Goal: Task Accomplishment & Management: Submit feedback/report problem

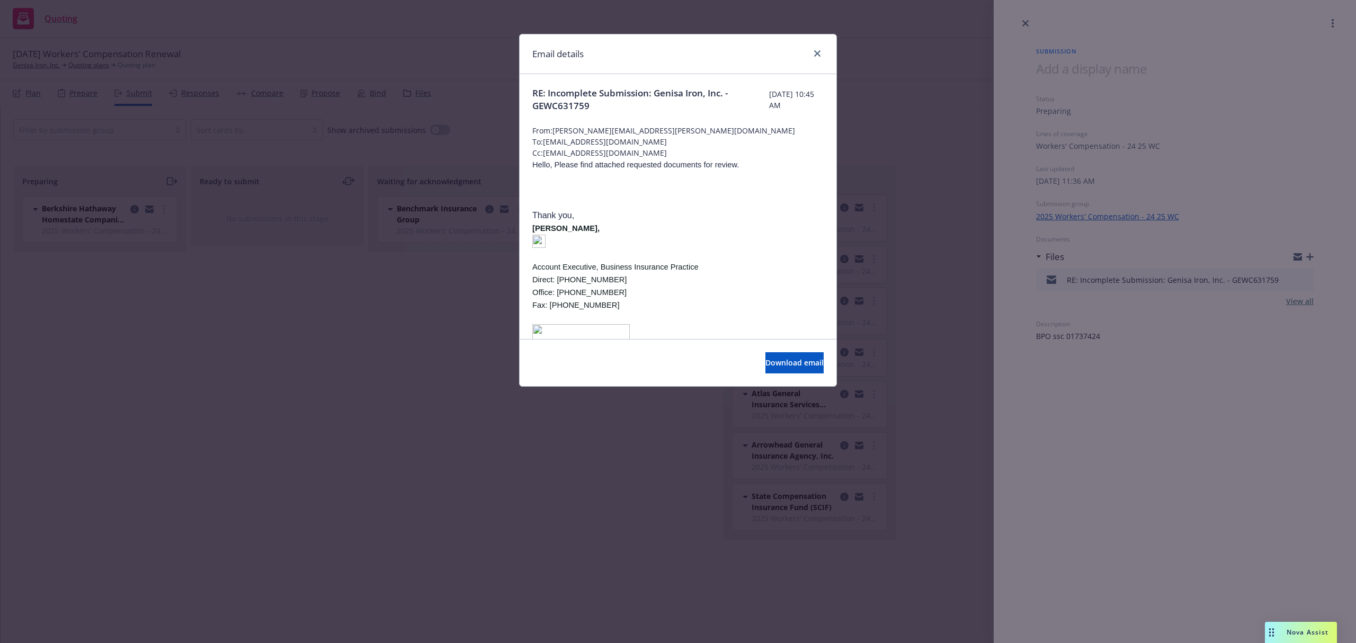
scroll to position [636, 0]
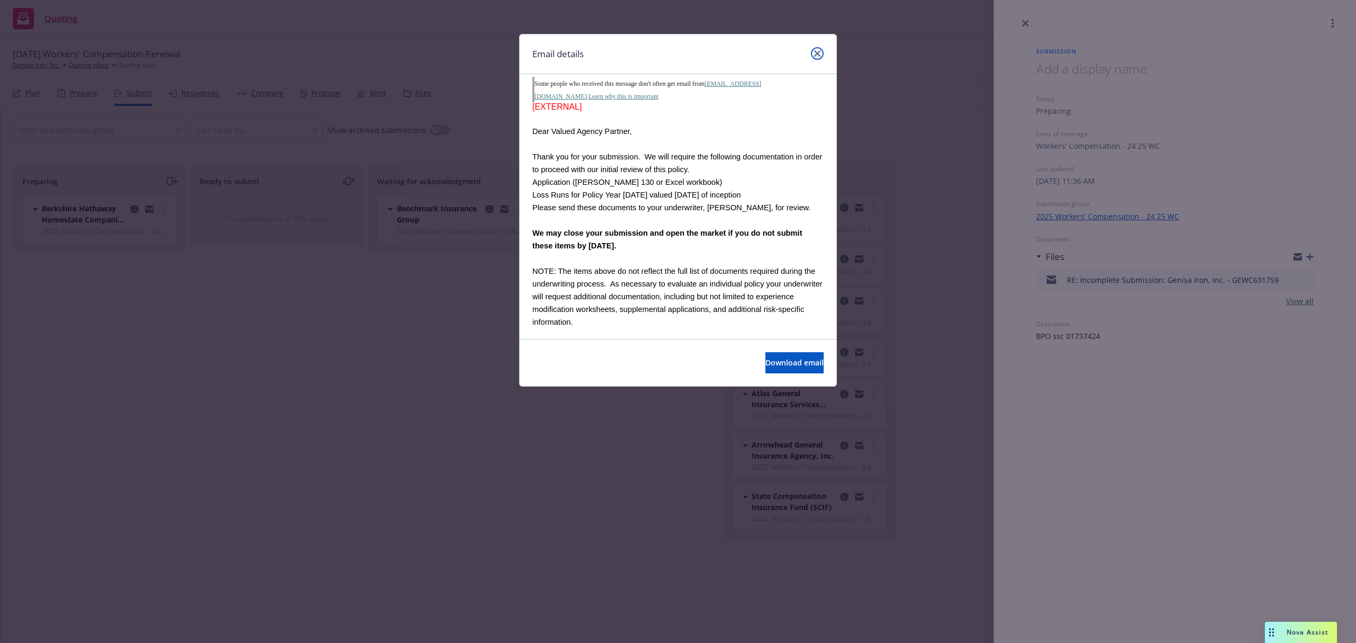
click at [820, 49] on link "close" at bounding box center [817, 53] width 13 height 13
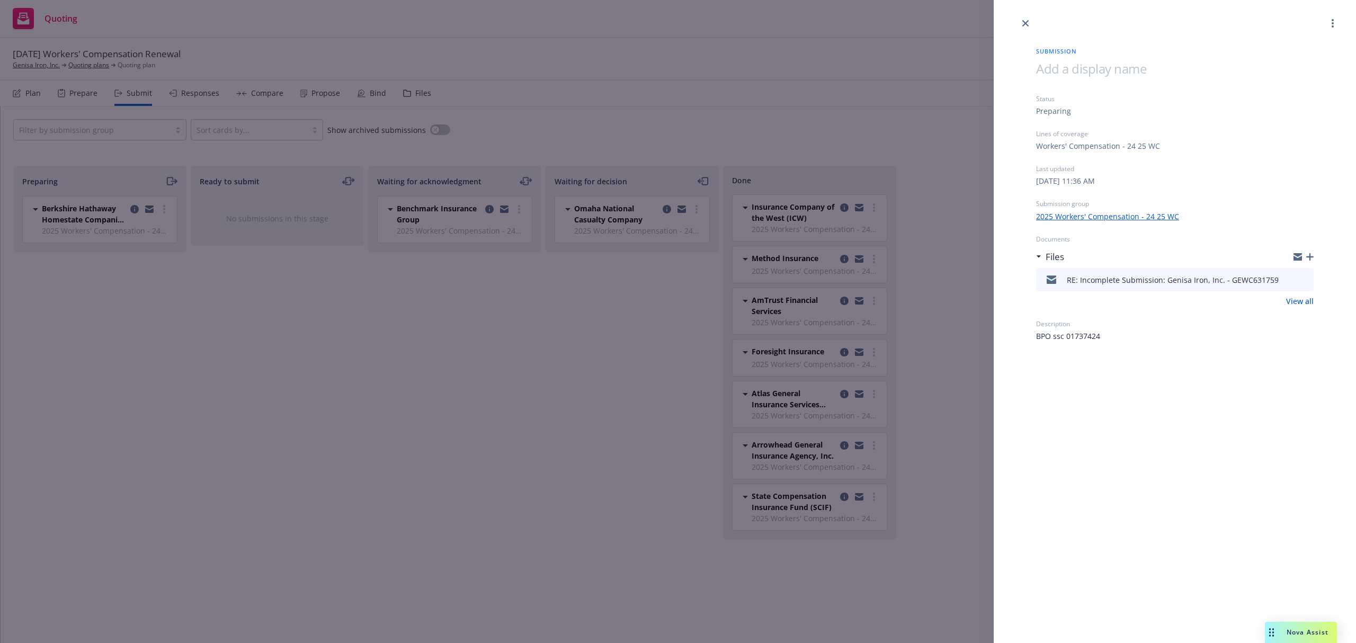
click at [161, 83] on div "Submission Status Preparing Lines of coverage Workers' Compensation - 24 25 WC …" at bounding box center [678, 321] width 1356 height 643
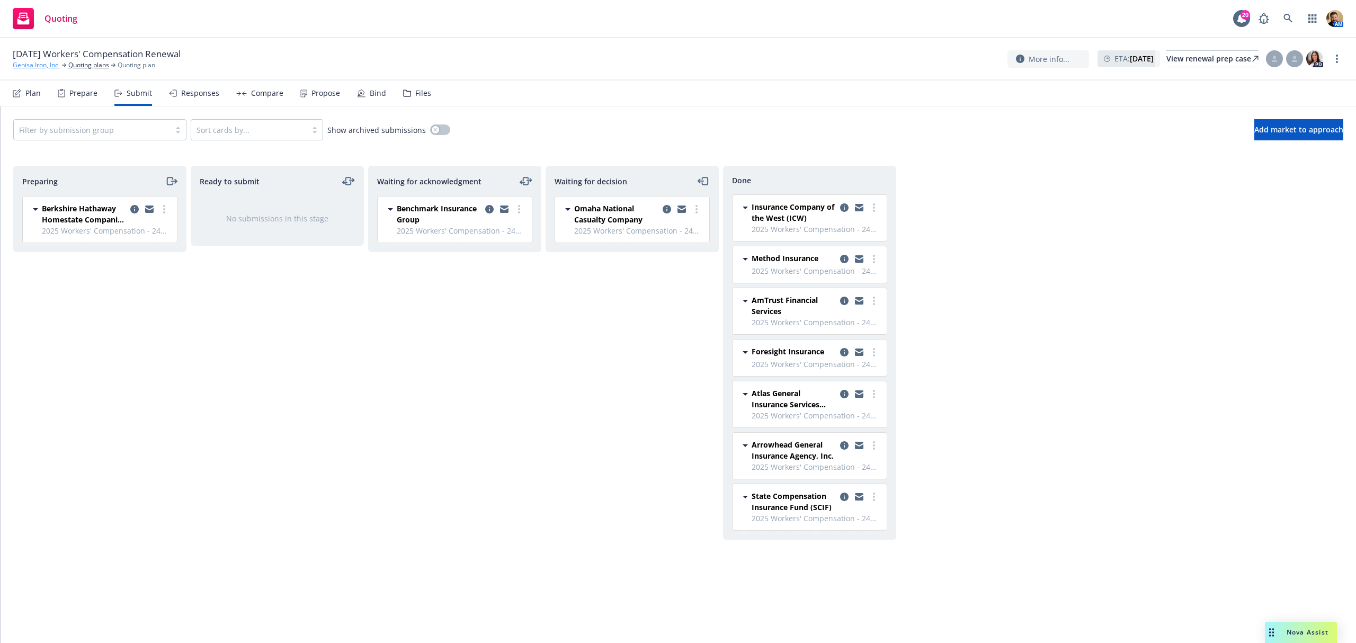
click at [39, 64] on link "Genisa Iron, Inc." at bounding box center [36, 65] width 47 height 10
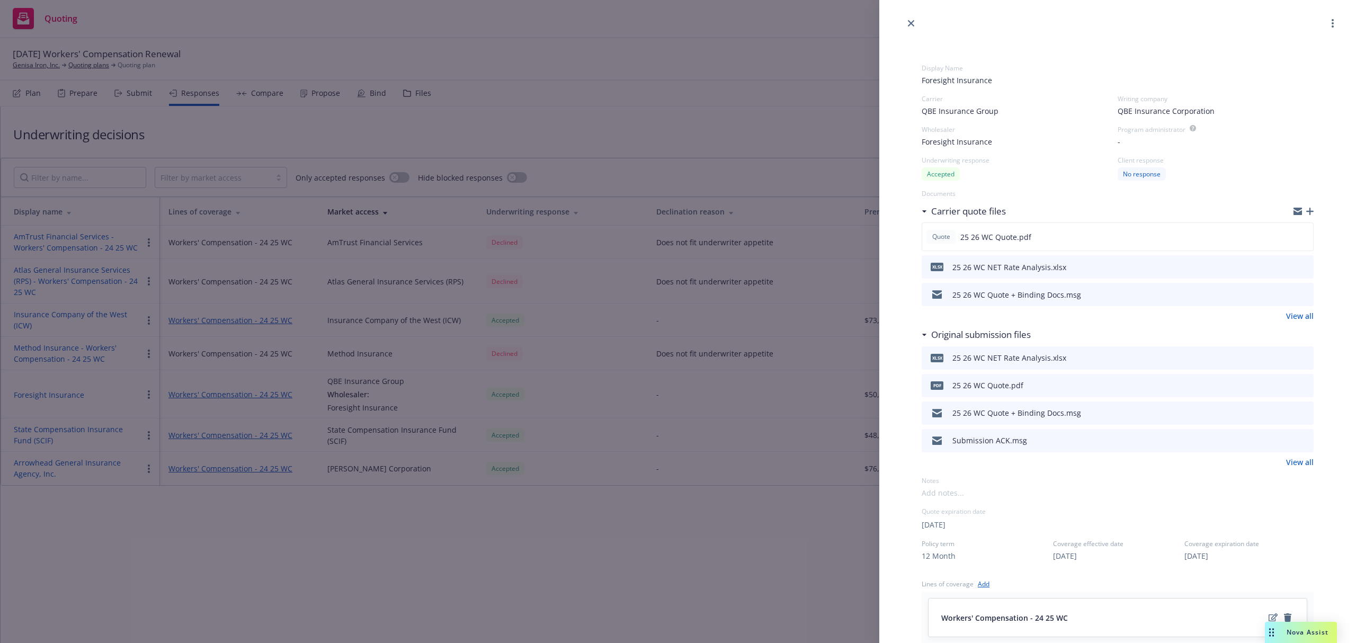
click at [602, 124] on div "Display Name Foresight Insurance Carrier QBE Insurance Group Writing company QB…" at bounding box center [678, 321] width 1356 height 643
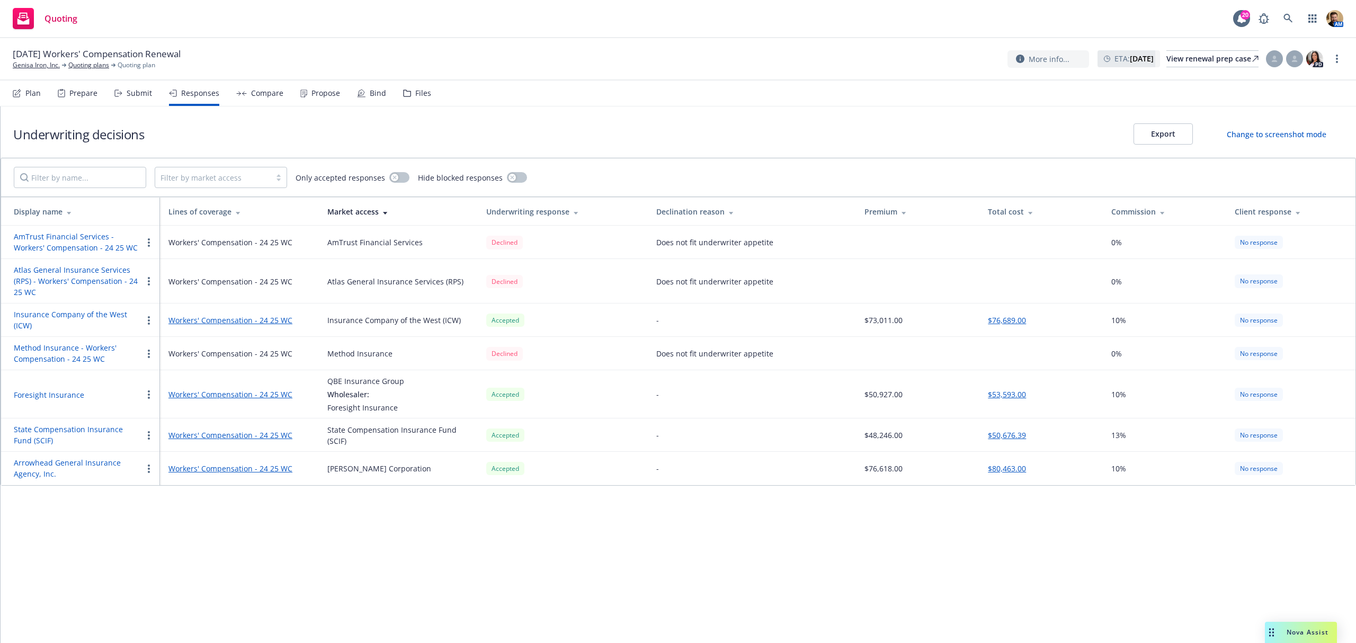
click at [278, 90] on div "Compare" at bounding box center [267, 93] width 32 height 8
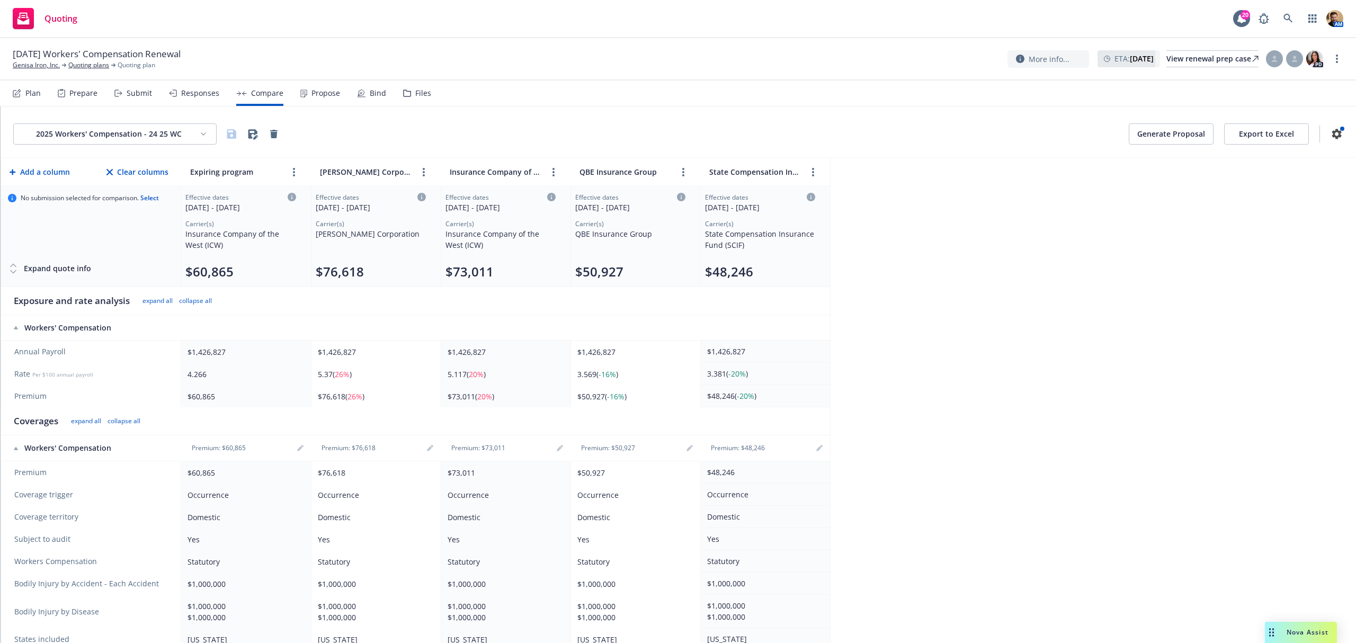
click at [1142, 130] on button "Generate Proposal" at bounding box center [1171, 133] width 85 height 21
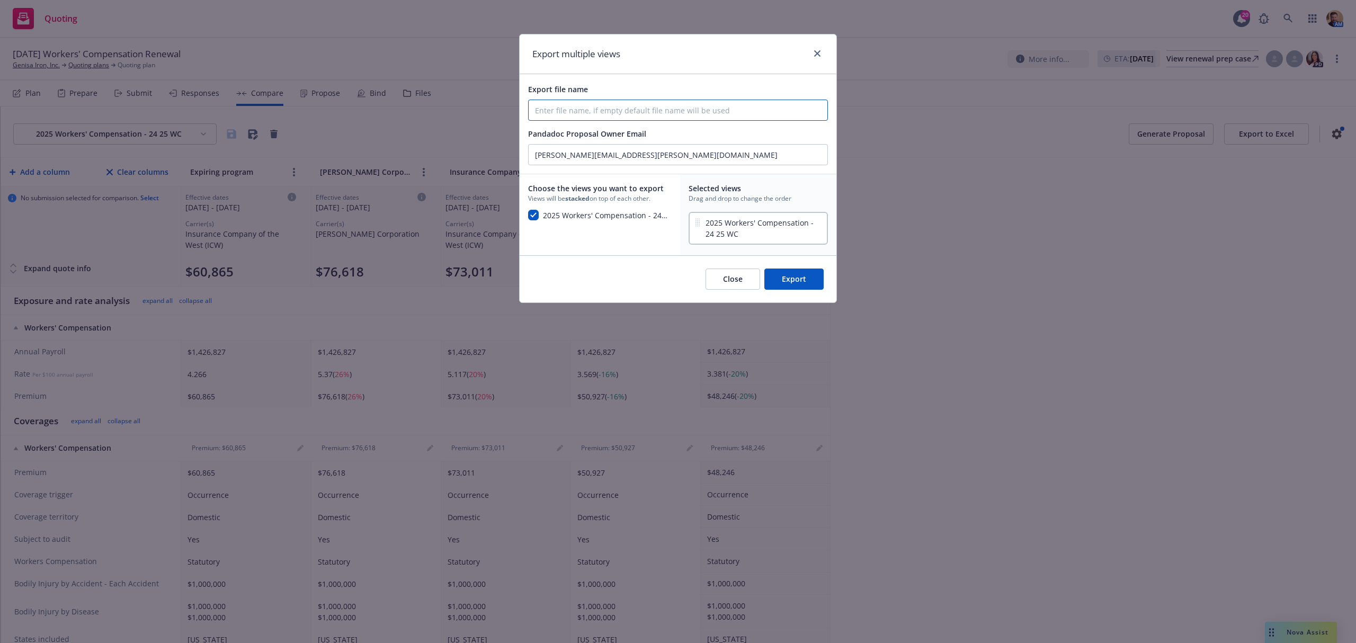
click at [629, 111] on input "Export file name" at bounding box center [678, 110] width 299 height 20
type input "Genisa Iron 25 26 Workers Compensation renewal 09 21 2025"
click at [779, 274] on button "Export" at bounding box center [793, 279] width 59 height 21
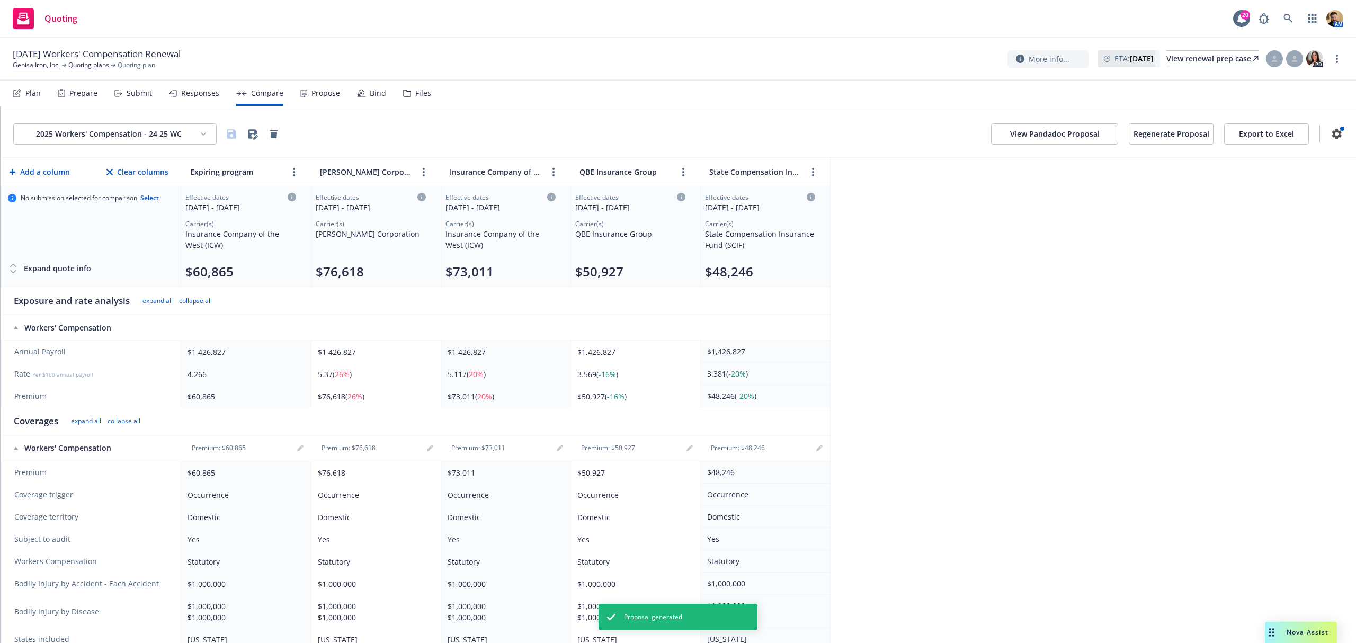
click at [996, 133] on button "View Pandadoc Proposal" at bounding box center [1054, 133] width 127 height 21
click at [103, 67] on link "Quoting plans" at bounding box center [88, 65] width 41 height 10
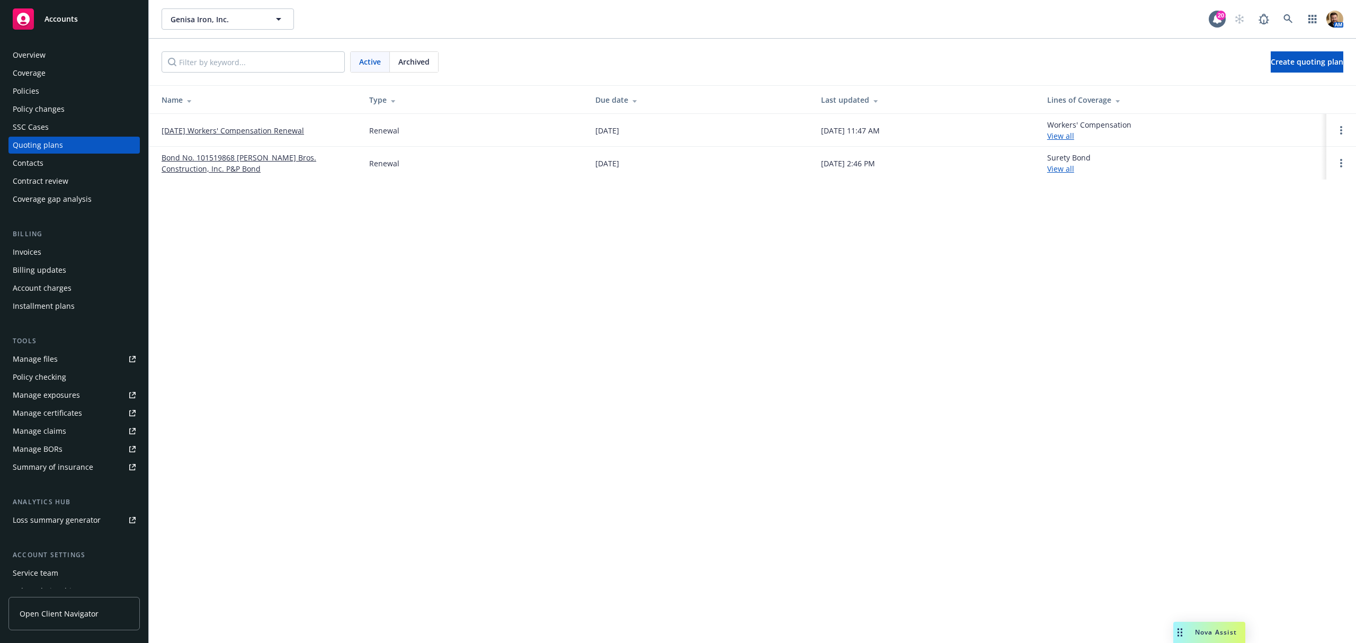
click at [49, 61] on div "Overview" at bounding box center [74, 55] width 123 height 17
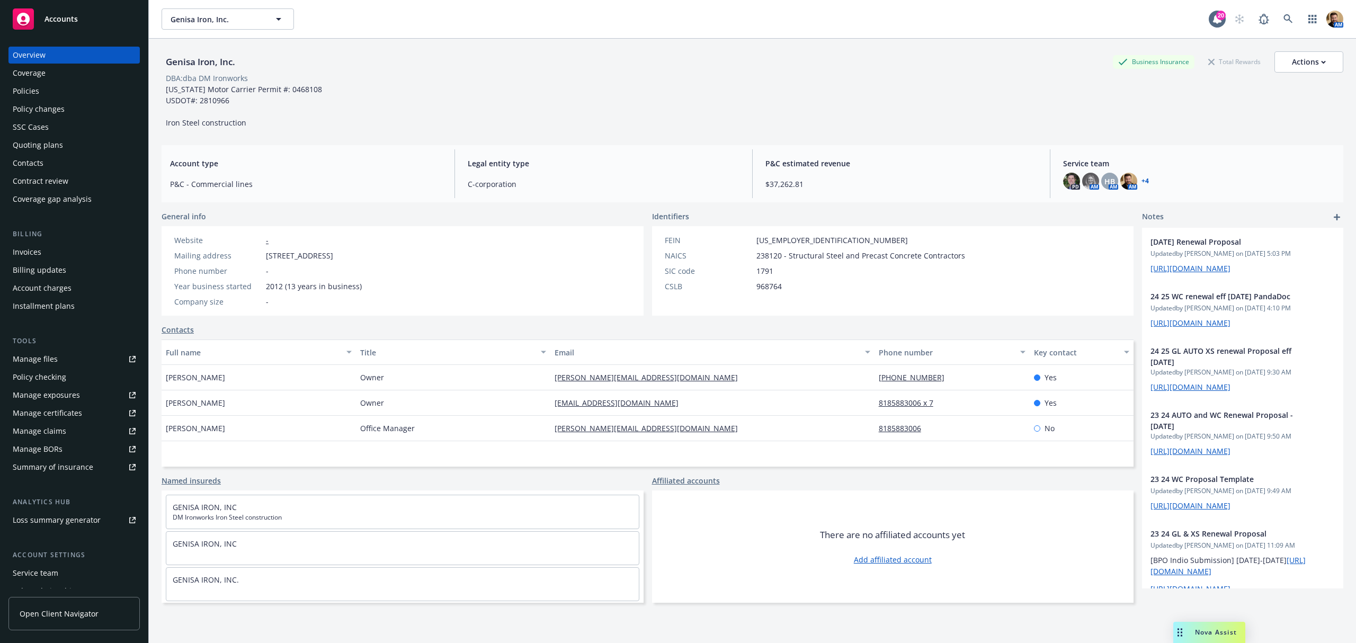
click at [39, 147] on div "Quoting plans" at bounding box center [38, 145] width 50 height 17
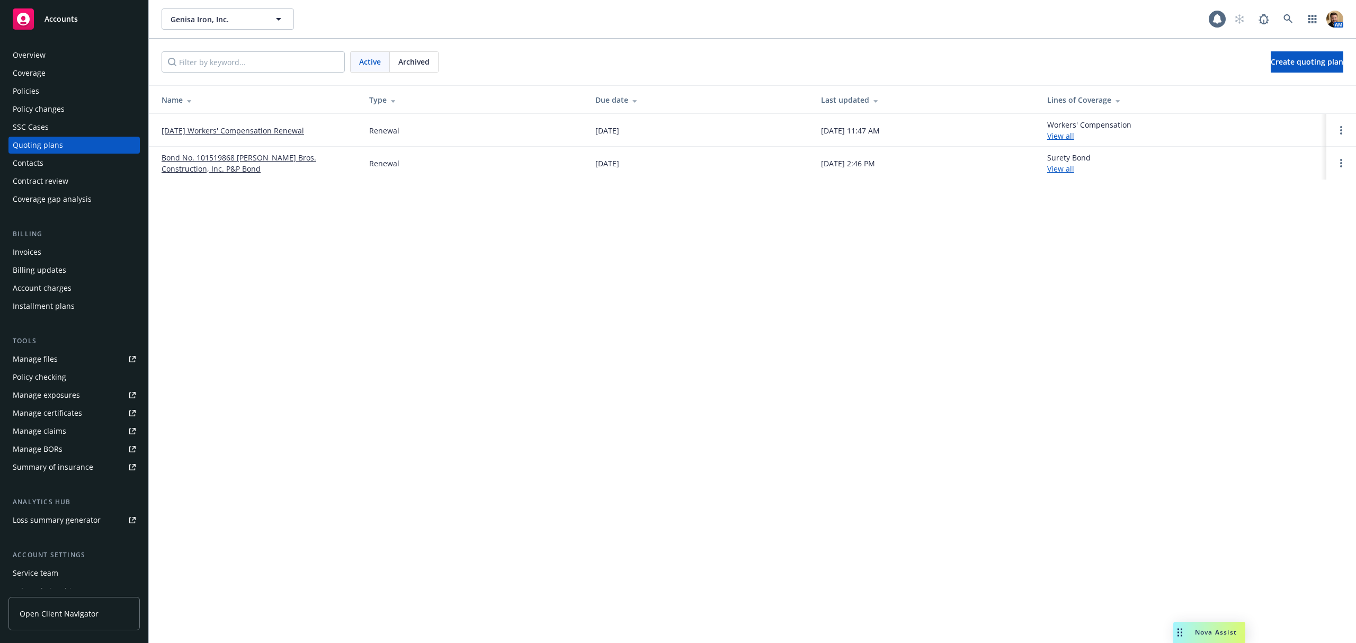
click at [262, 129] on link "[DATE] Workers' Compensation Renewal" at bounding box center [233, 130] width 143 height 11
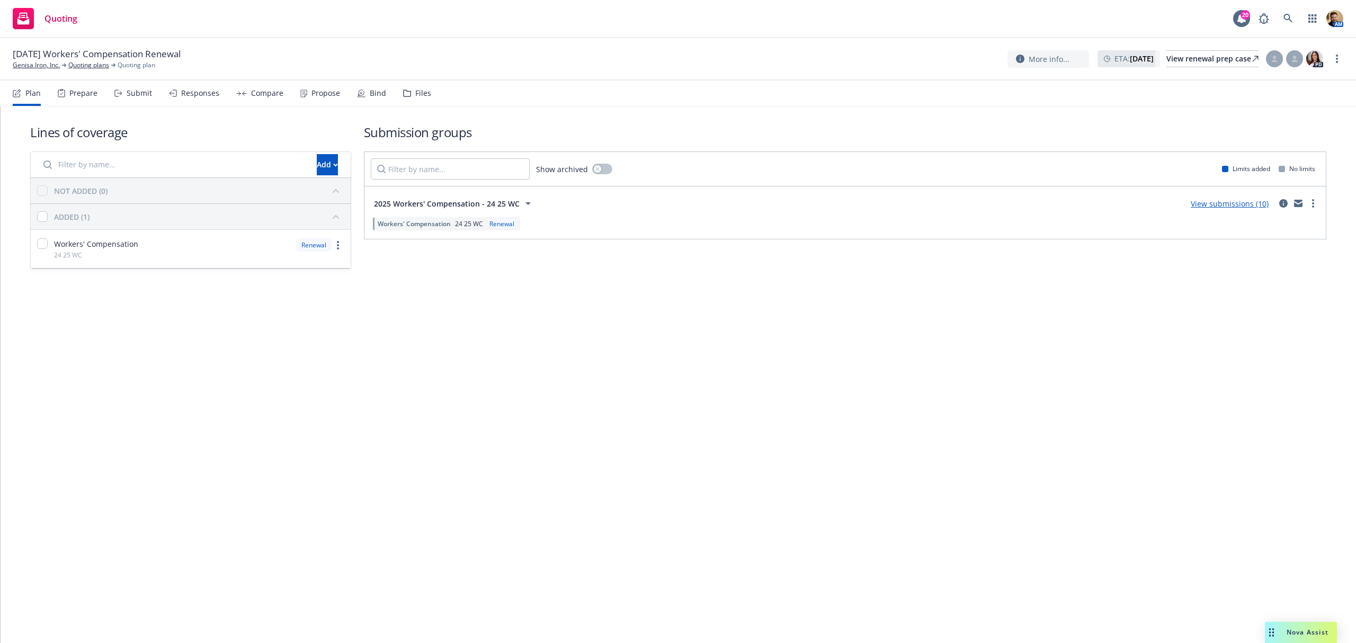
click at [257, 101] on div "Compare" at bounding box center [259, 93] width 47 height 25
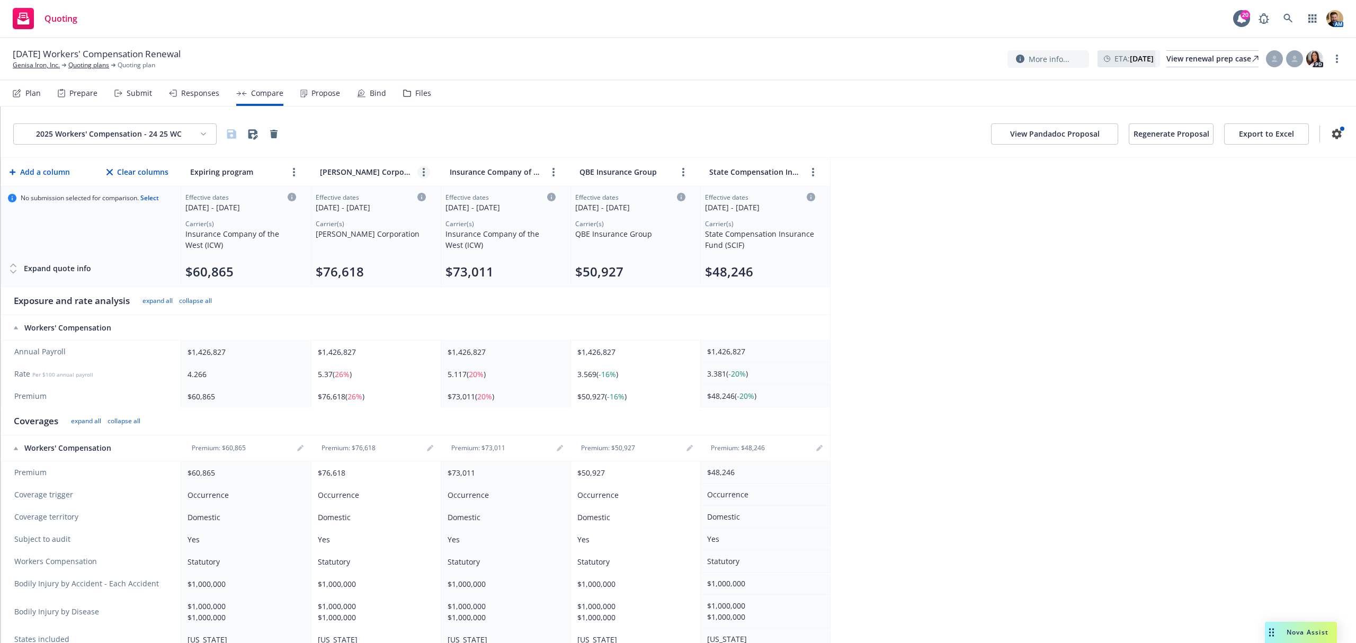
click at [423, 172] on circle "more" at bounding box center [424, 172] width 2 height 2
click at [459, 199] on icon "close" at bounding box center [458, 196] width 6 height 6
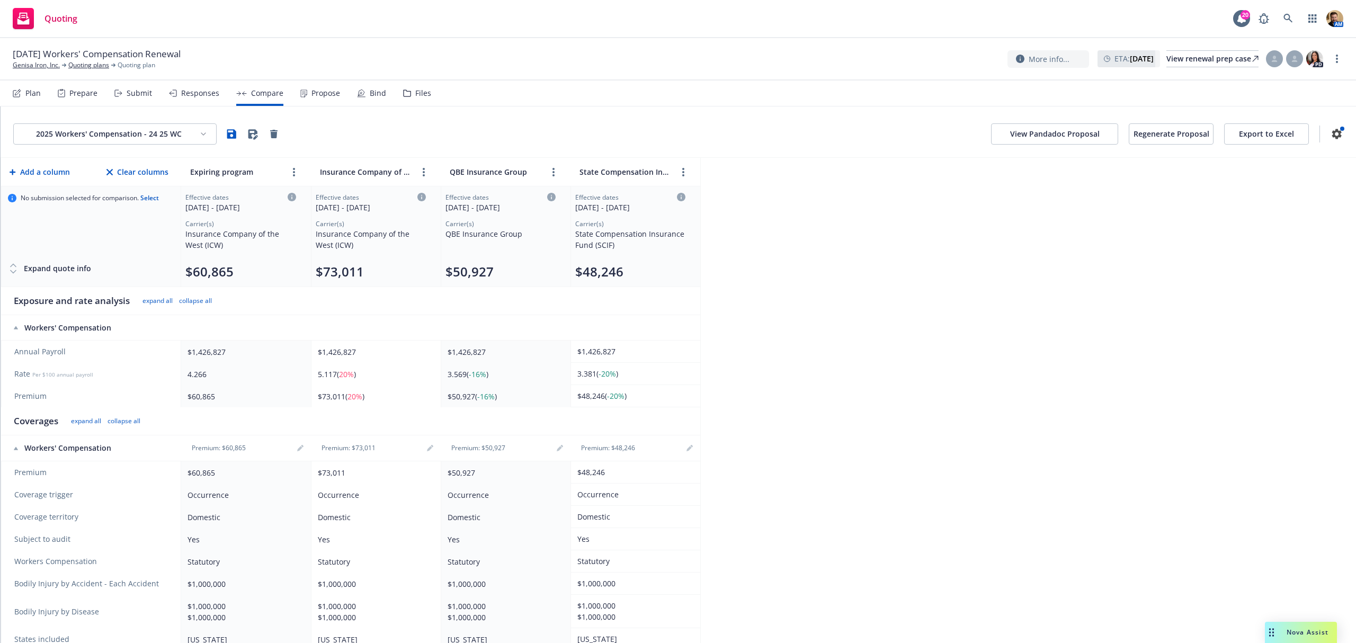
click at [1164, 138] on button "Regenerate Proposal" at bounding box center [1171, 133] width 85 height 21
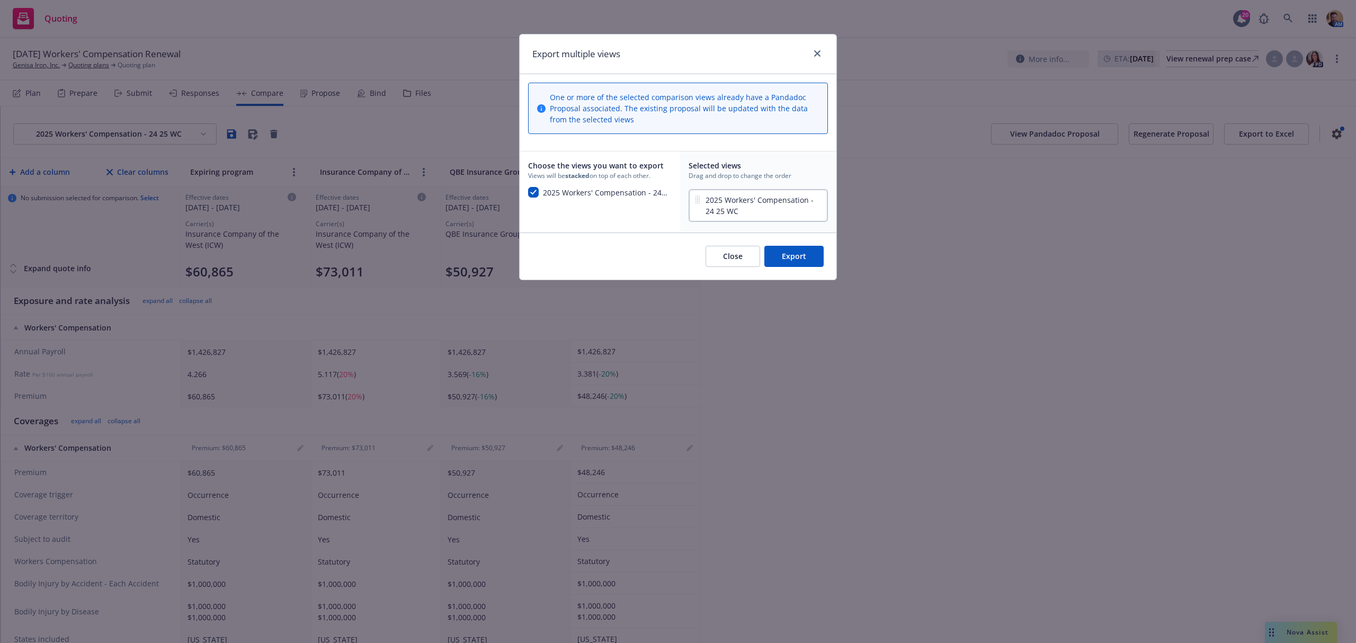
click at [796, 249] on button "Export" at bounding box center [793, 256] width 59 height 21
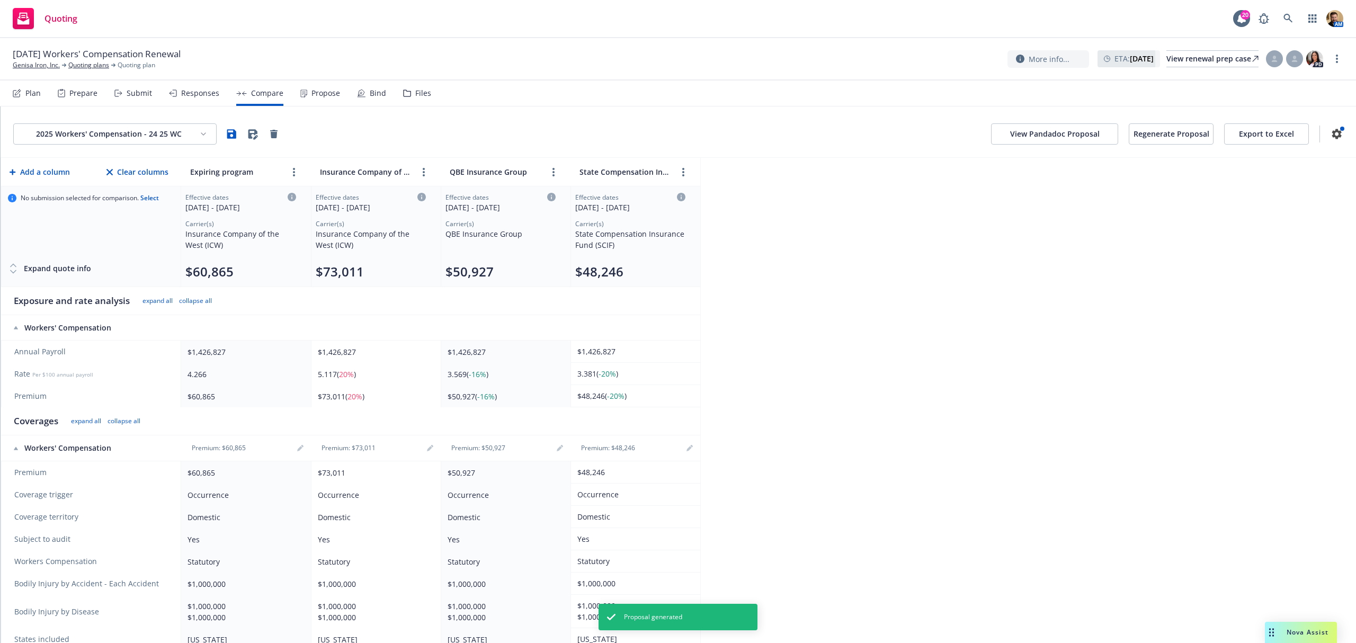
click at [1048, 136] on button "View Pandadoc Proposal" at bounding box center [1054, 133] width 127 height 21
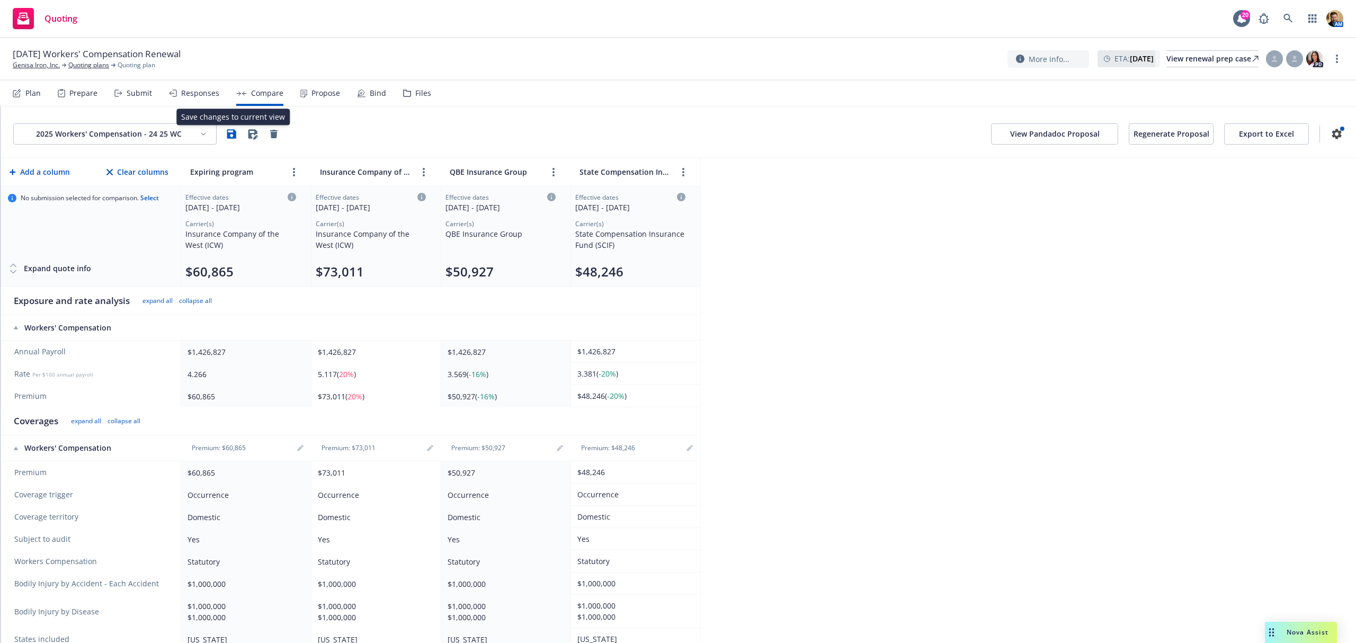
click at [234, 132] on icon "button" at bounding box center [231, 133] width 9 height 9
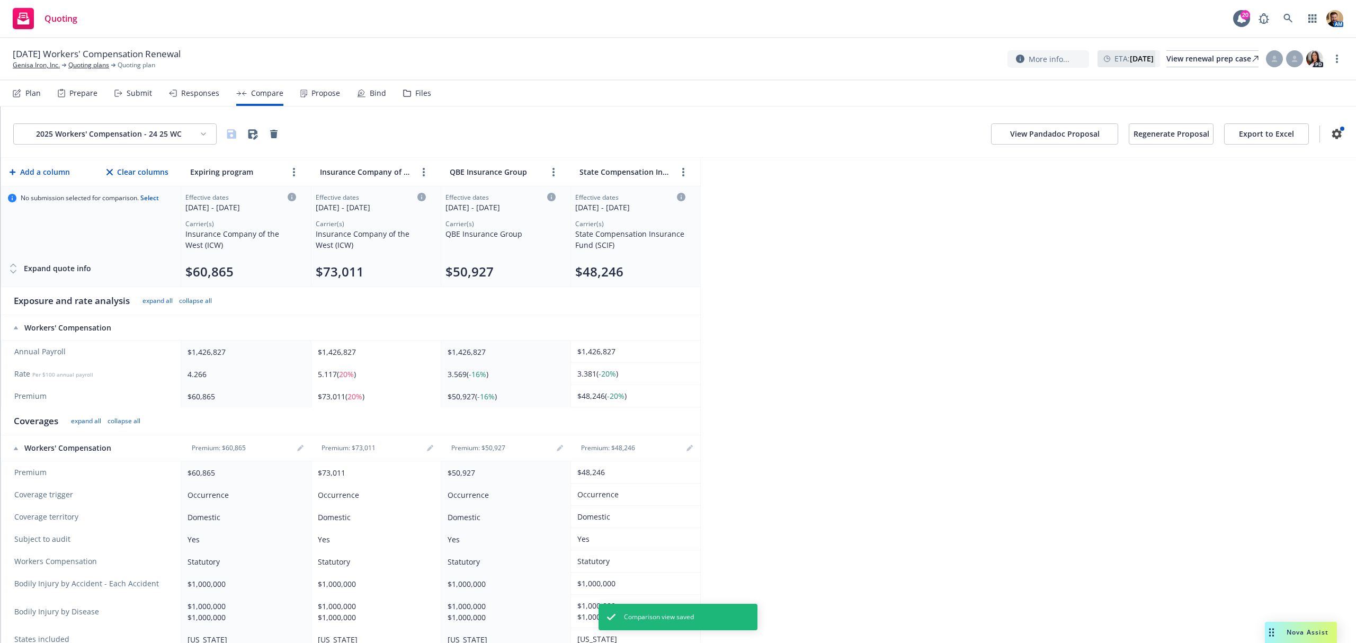
click at [1170, 136] on button "Regenerate Proposal" at bounding box center [1171, 133] width 85 height 21
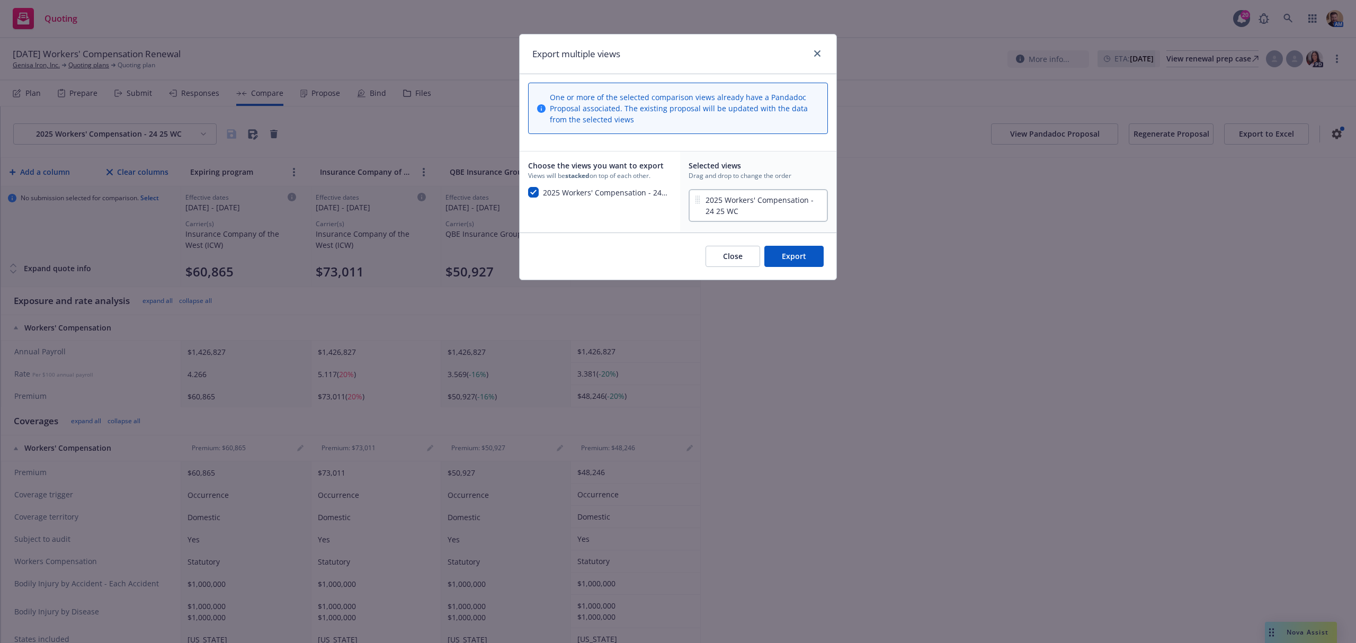
click at [797, 257] on button "Export" at bounding box center [793, 256] width 59 height 21
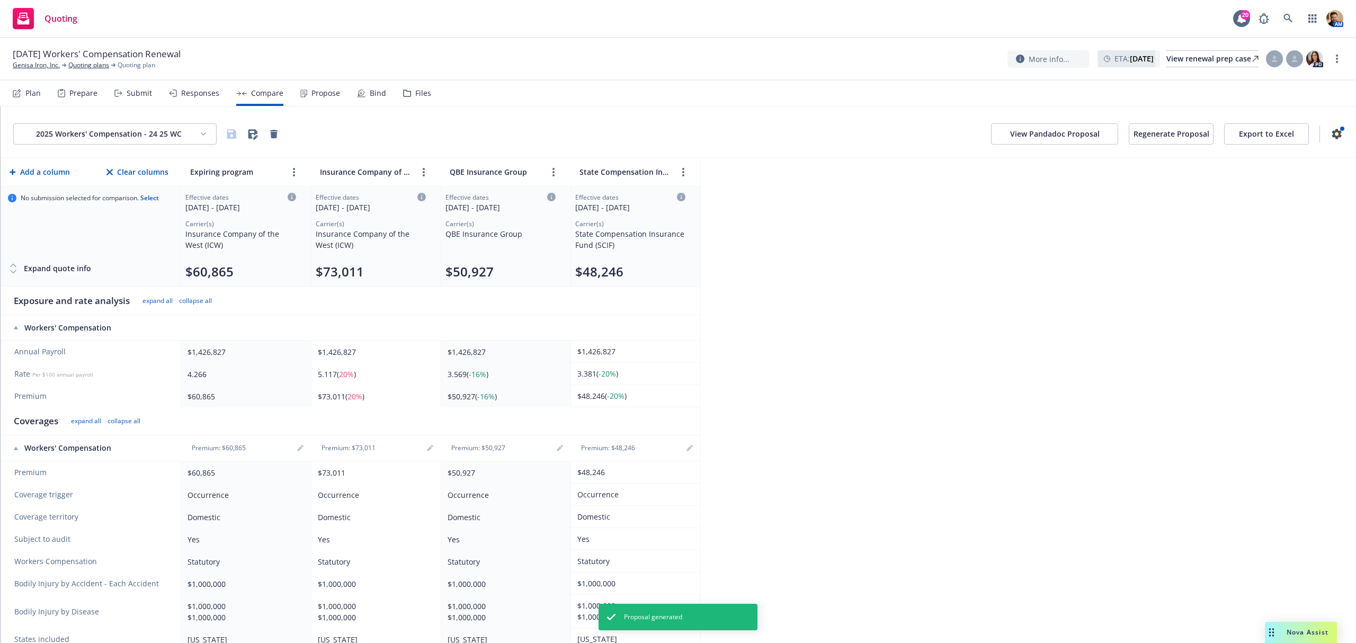
click at [1016, 139] on button "View Pandadoc Proposal" at bounding box center [1054, 133] width 127 height 21
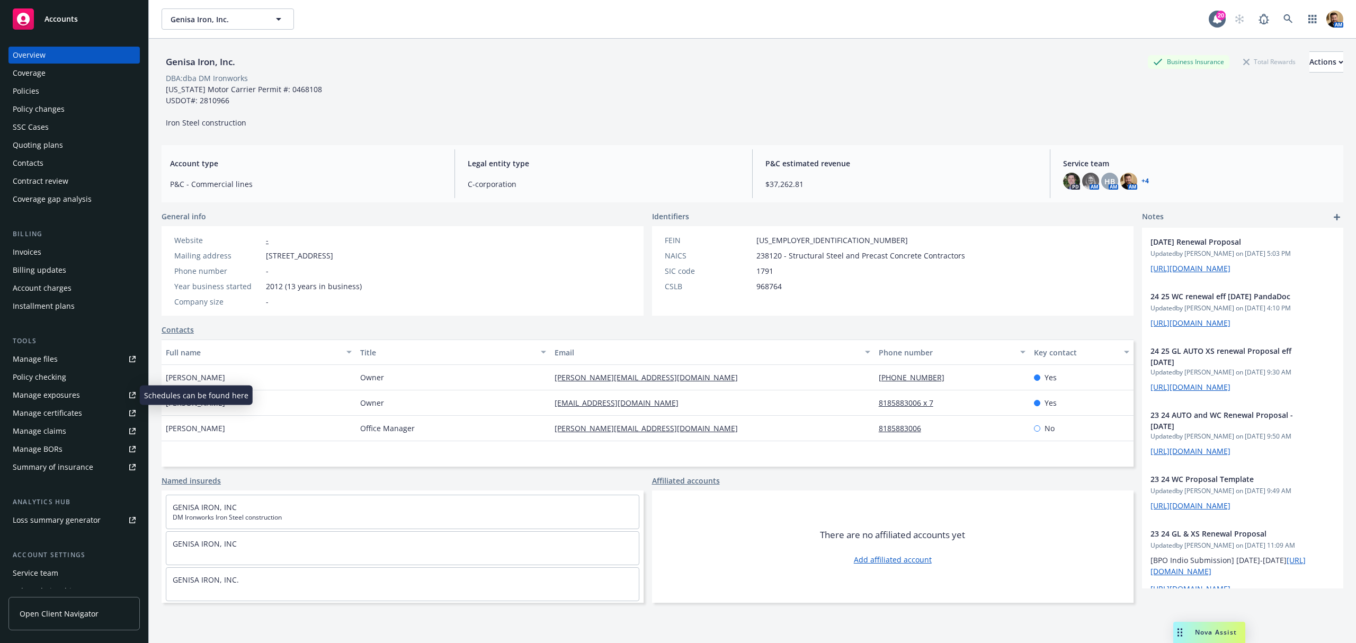
click at [38, 390] on div "Manage exposures" at bounding box center [46, 395] width 67 height 17
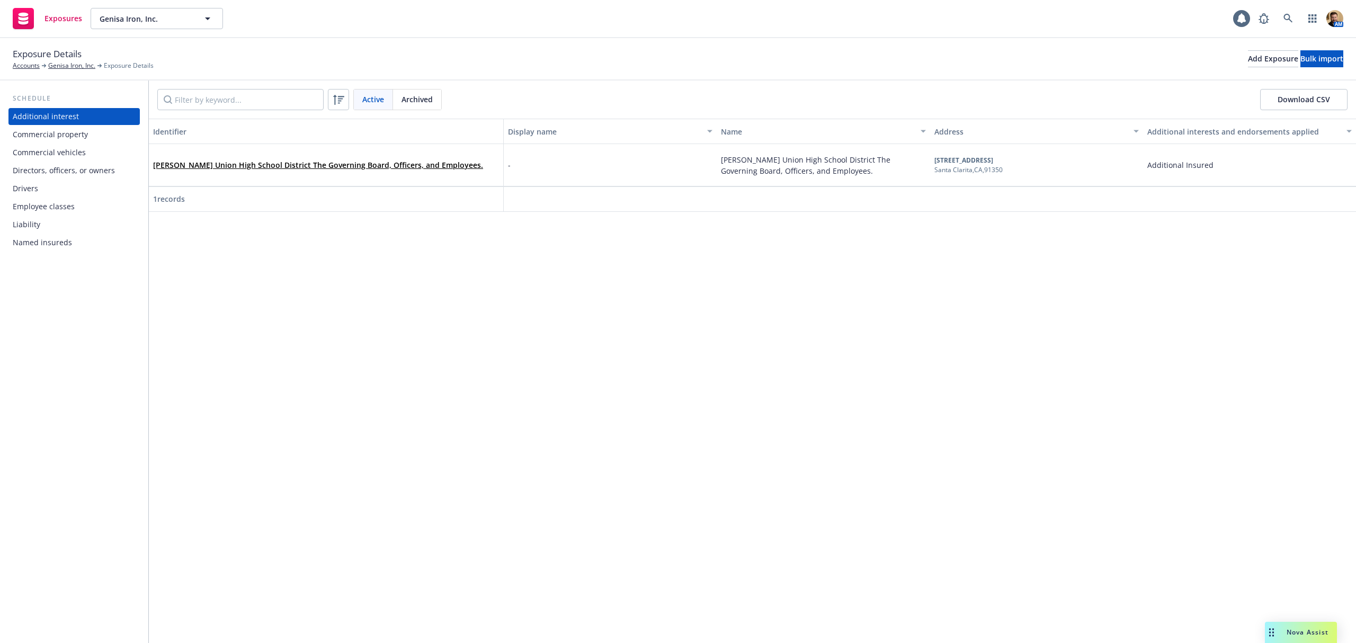
click at [43, 134] on div "Commercial property" at bounding box center [50, 134] width 75 height 17
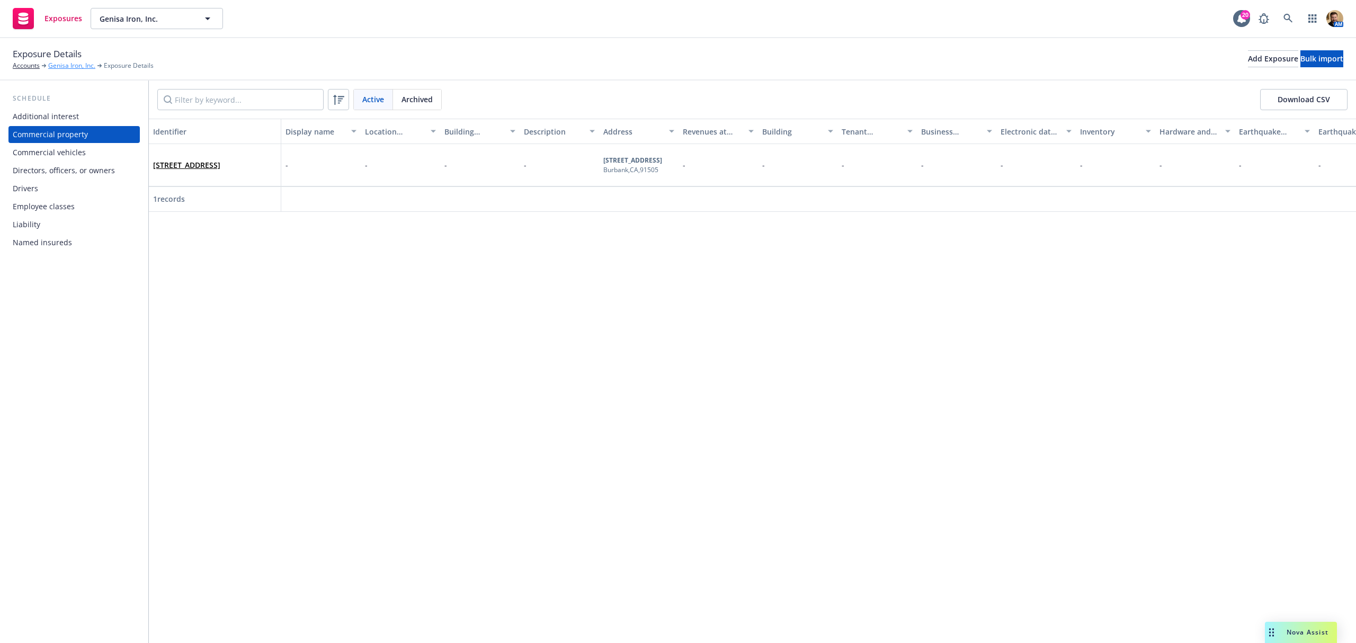
click at [77, 64] on link "Genisa Iron, Inc." at bounding box center [71, 66] width 47 height 10
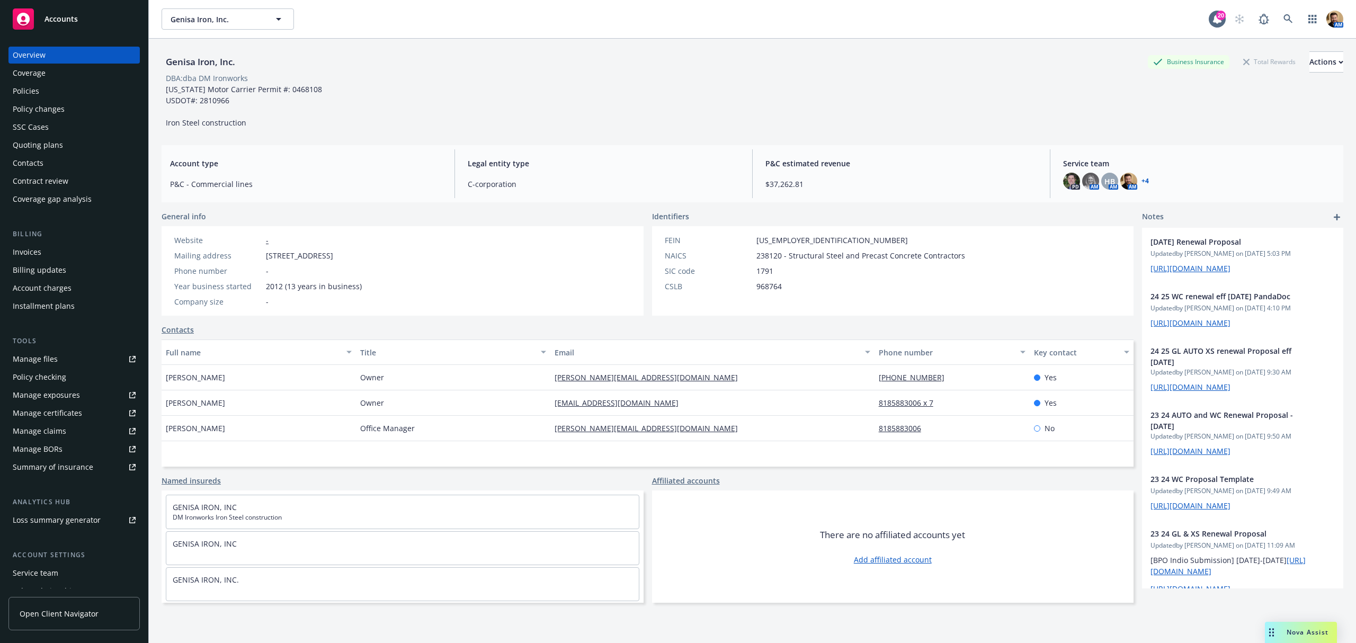
click at [39, 89] on div "Policies" at bounding box center [74, 91] width 123 height 17
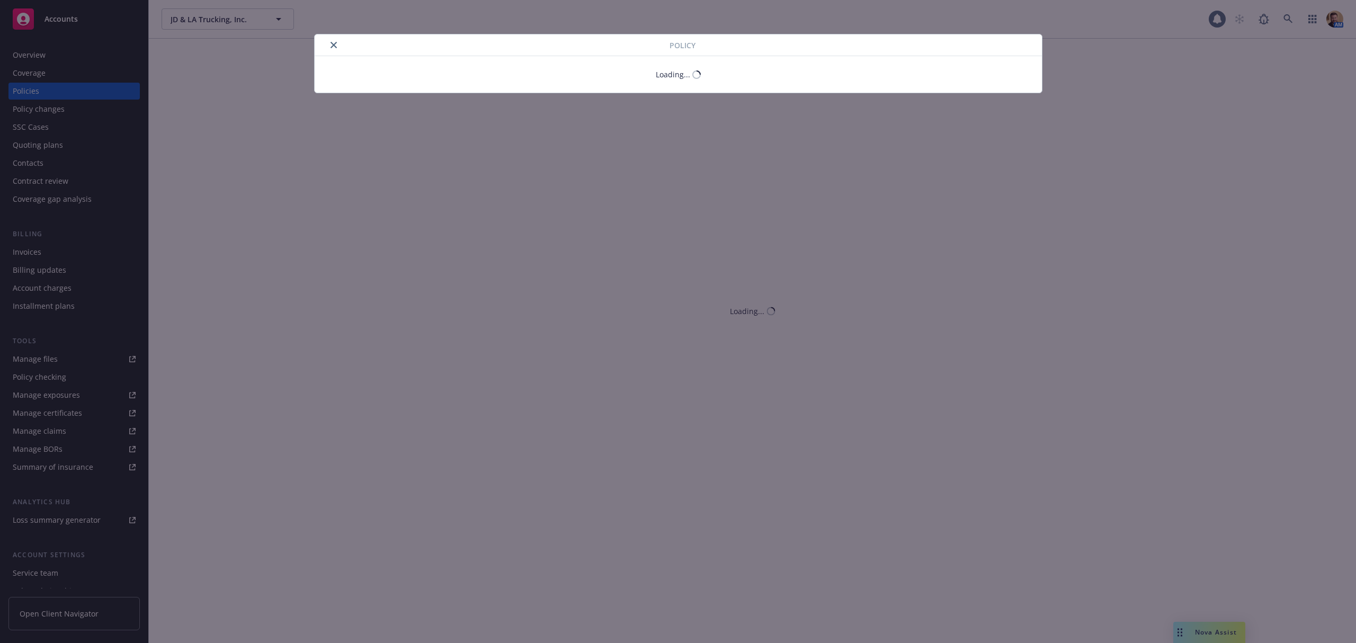
click at [47, 55] on div "Policy Loading..." at bounding box center [678, 321] width 1356 height 643
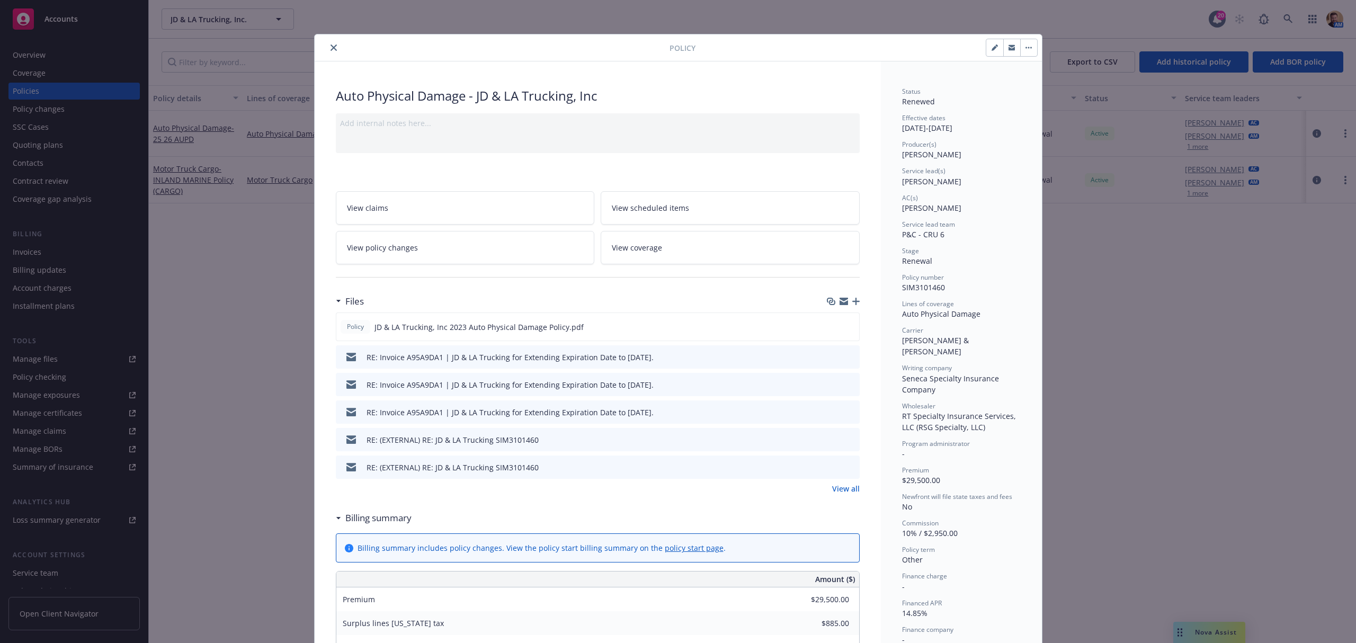
click at [331, 45] on icon "close" at bounding box center [334, 47] width 6 height 6
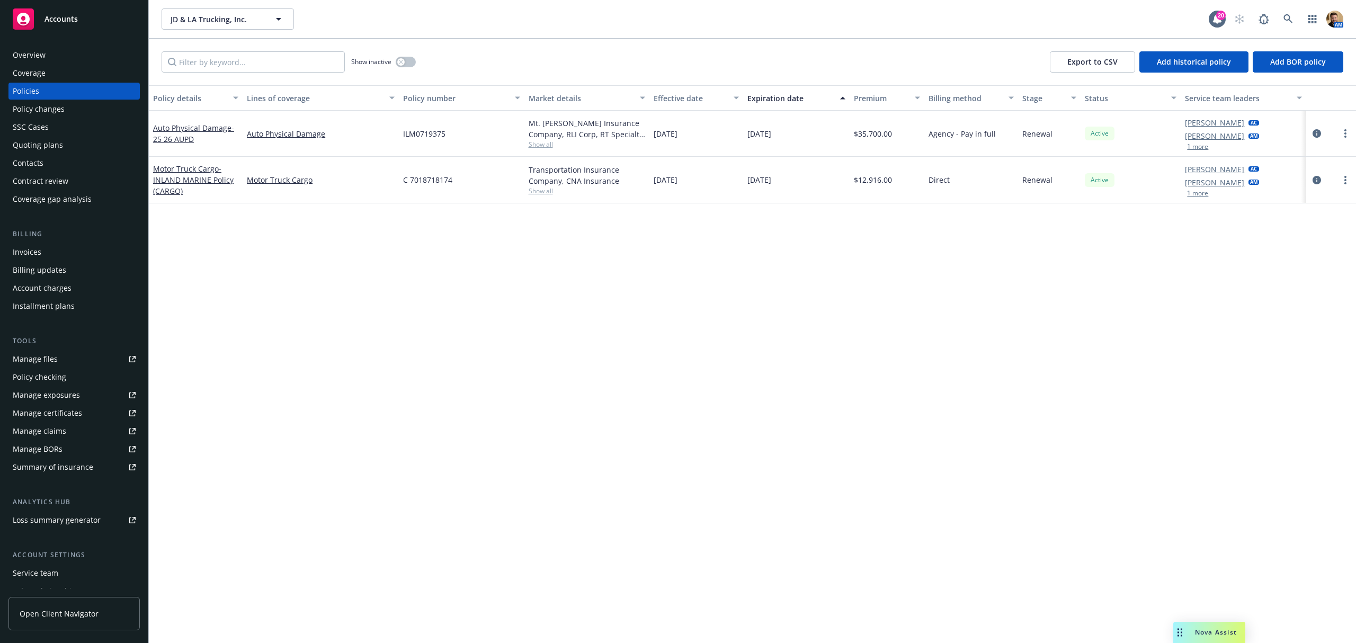
click at [45, 56] on div "Overview" at bounding box center [74, 55] width 123 height 17
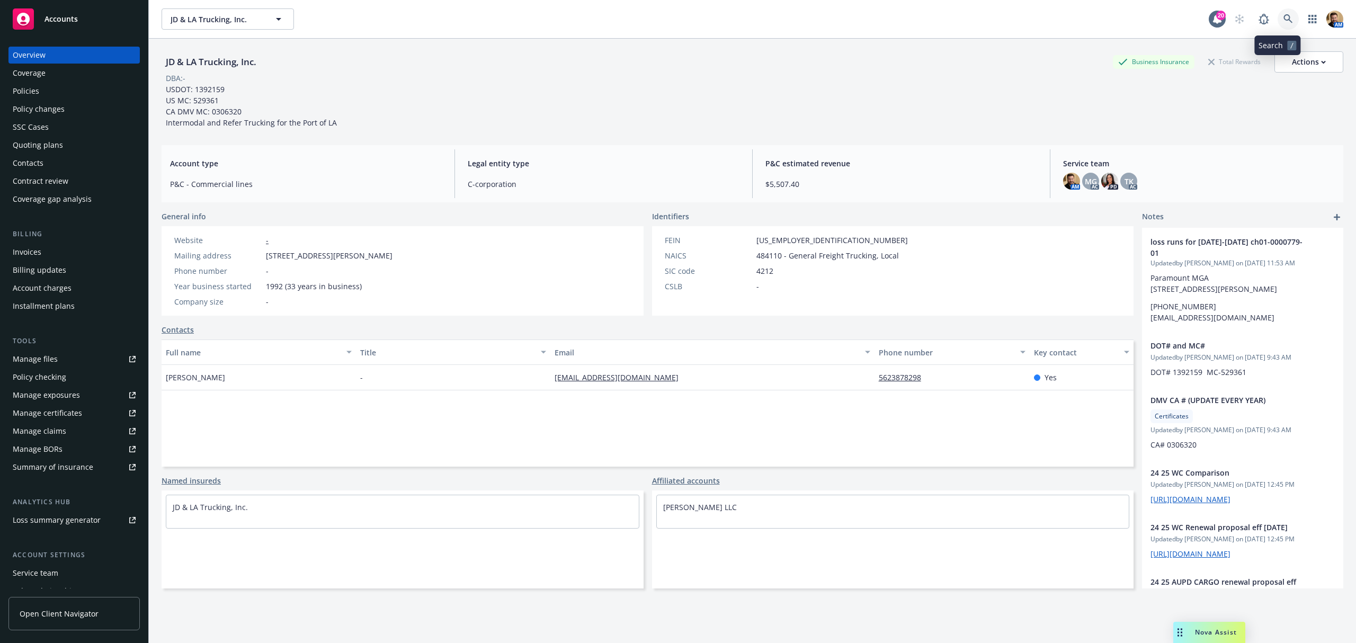
click at [1284, 17] on icon at bounding box center [1289, 19] width 10 height 10
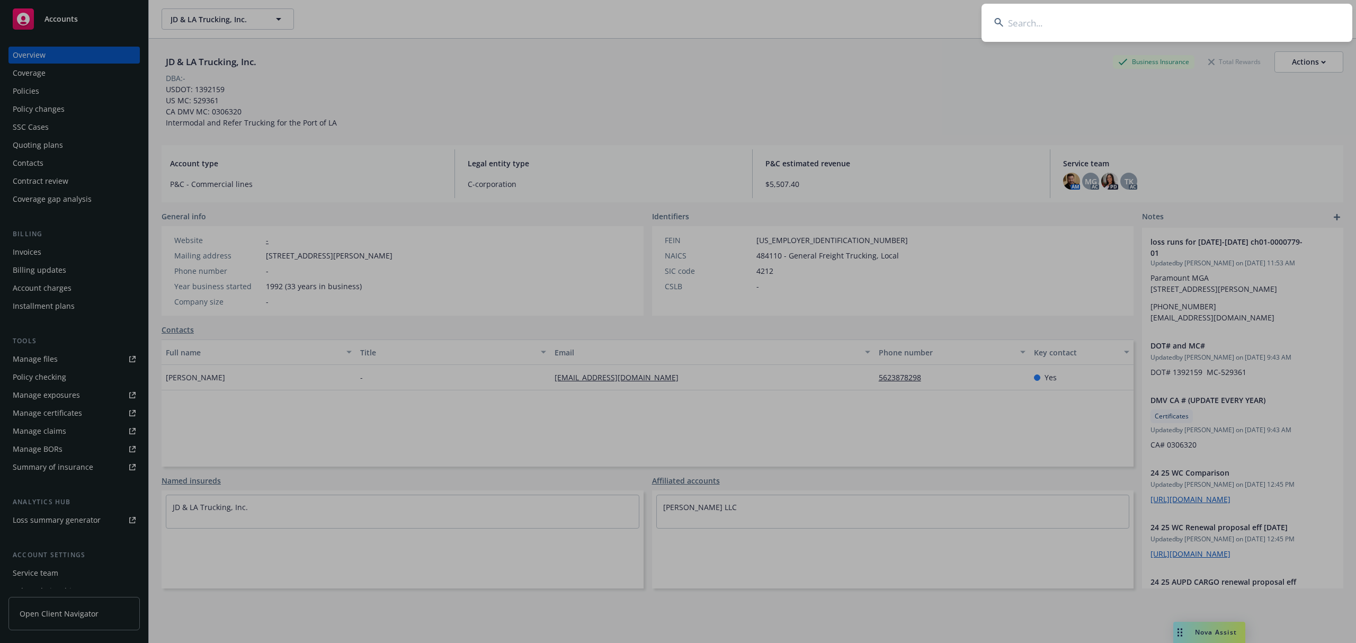
click at [1240, 28] on input at bounding box center [1167, 23] width 371 height 38
type input "cal forest"
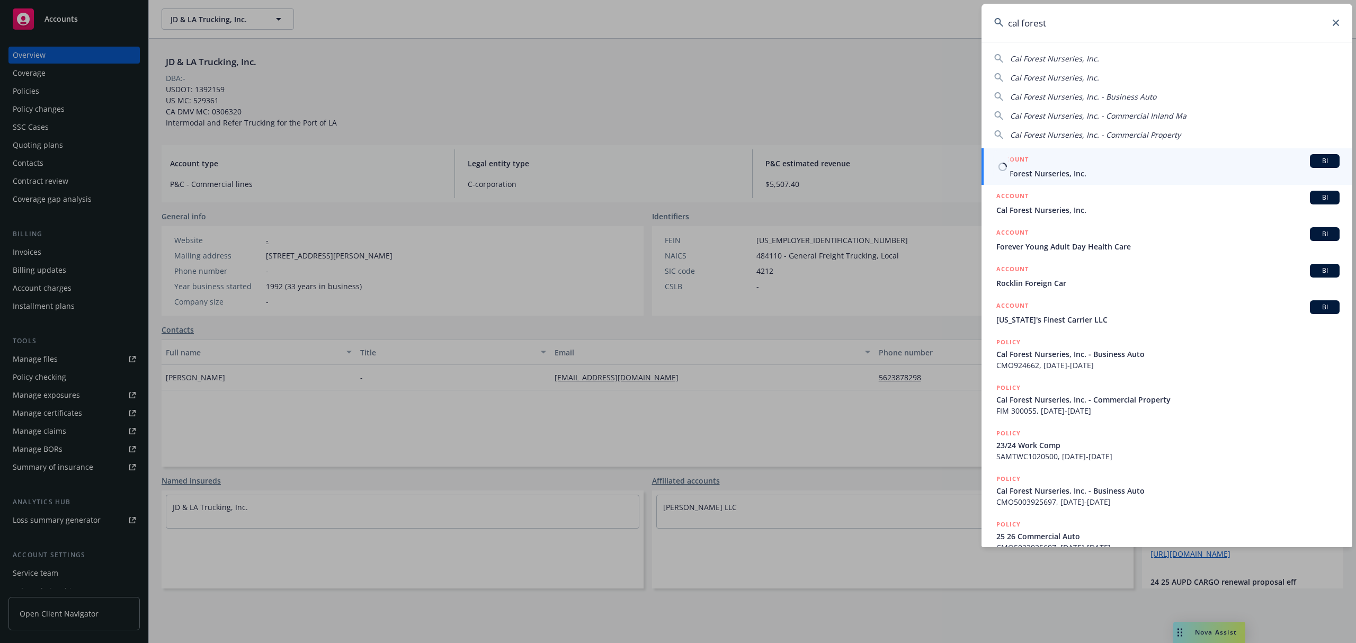
click at [1024, 166] on h5 "ACCOUNT" at bounding box center [1012, 160] width 32 height 13
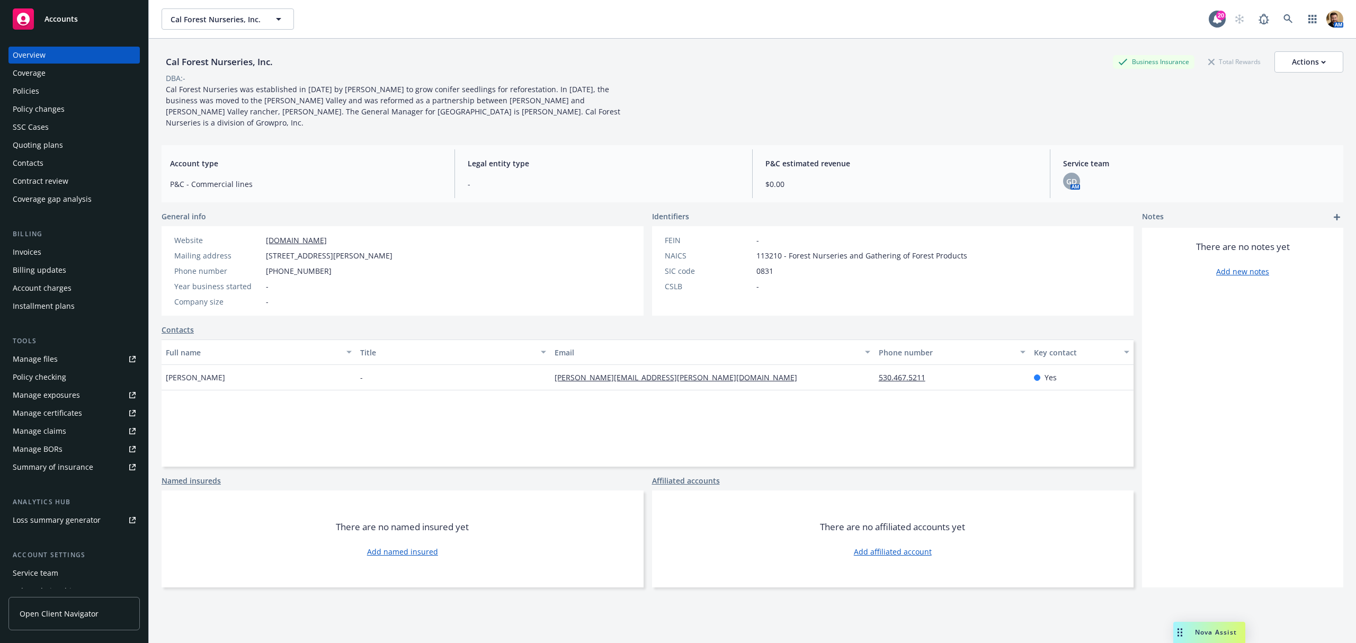
click at [30, 140] on div "Quoting plans" at bounding box center [38, 145] width 50 height 17
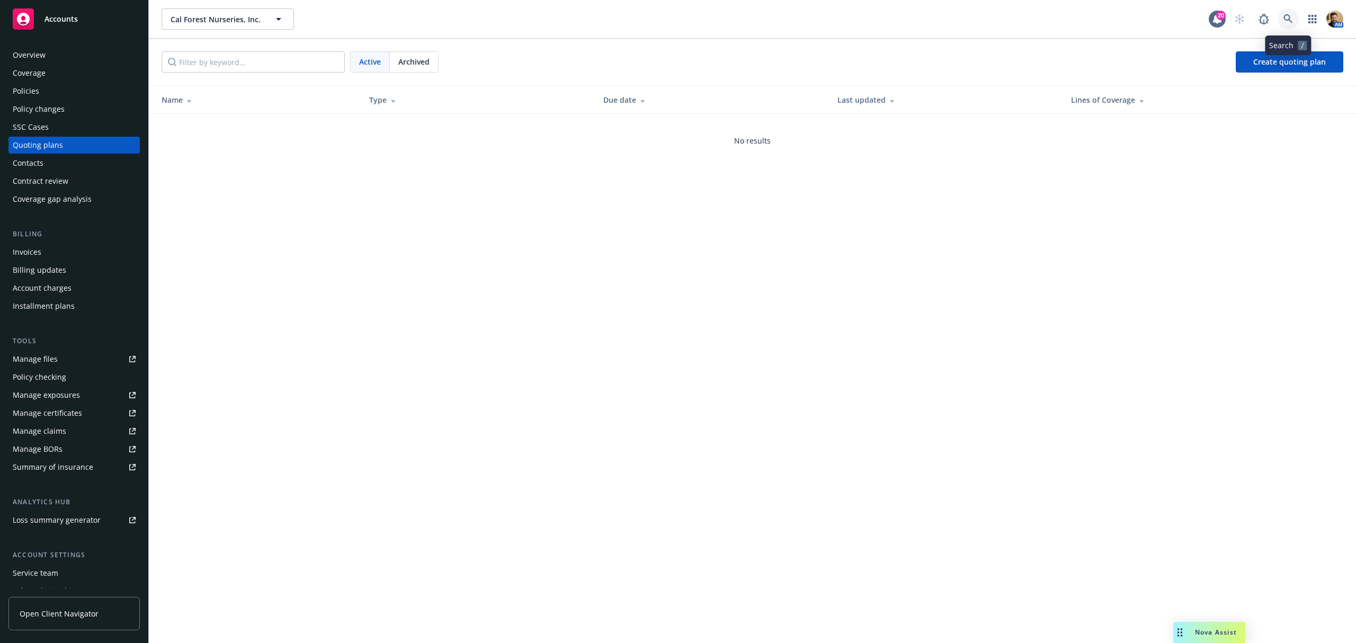
click at [1285, 13] on link at bounding box center [1288, 18] width 21 height 21
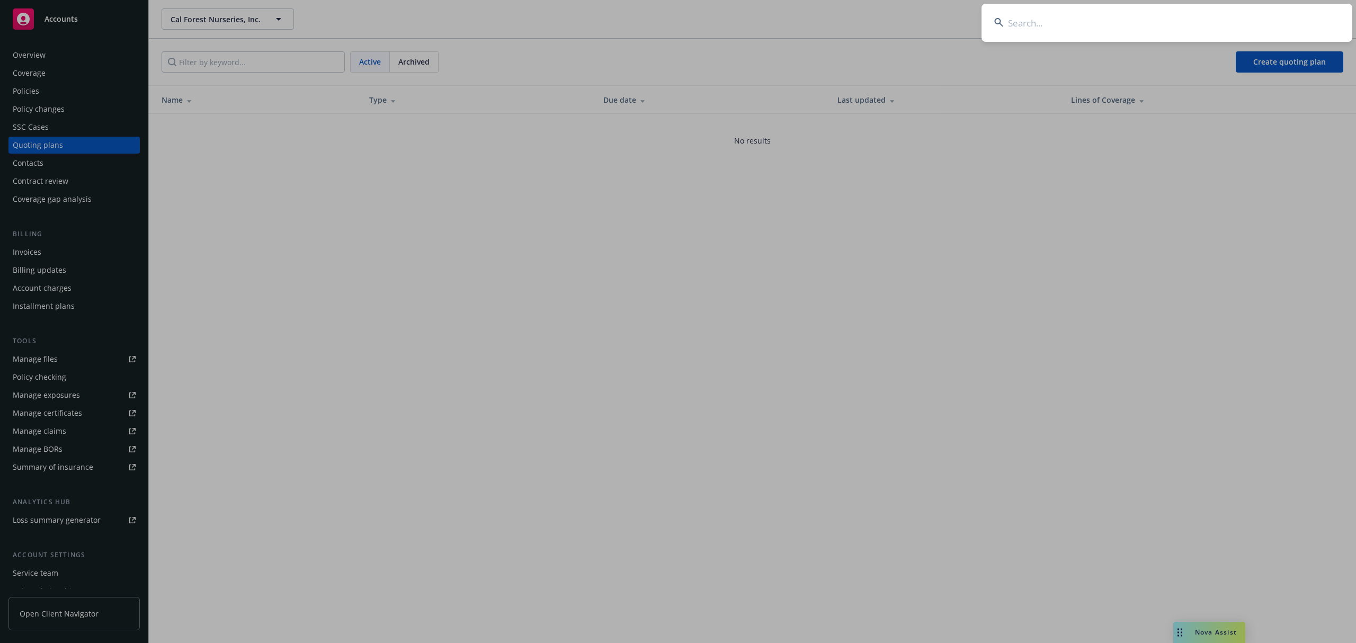
click at [1283, 21] on input at bounding box center [1167, 23] width 371 height 38
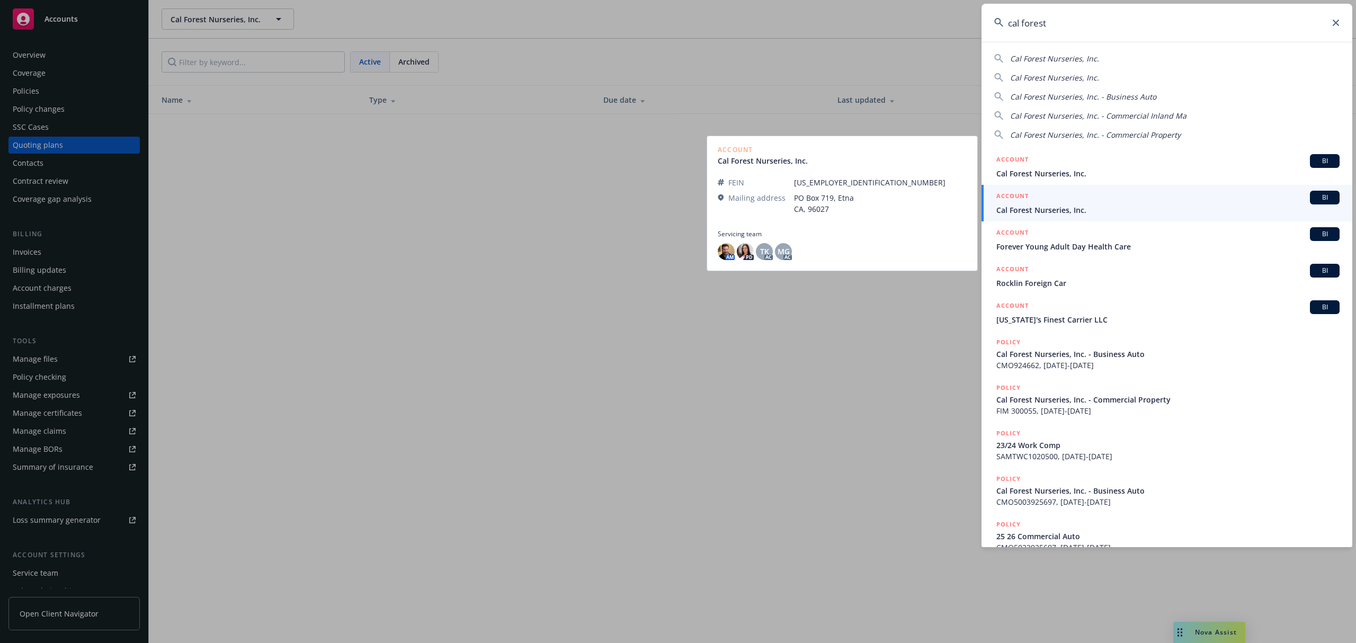
type input "cal forest"
click at [1053, 198] on div "ACCOUNT BI" at bounding box center [1167, 198] width 343 height 14
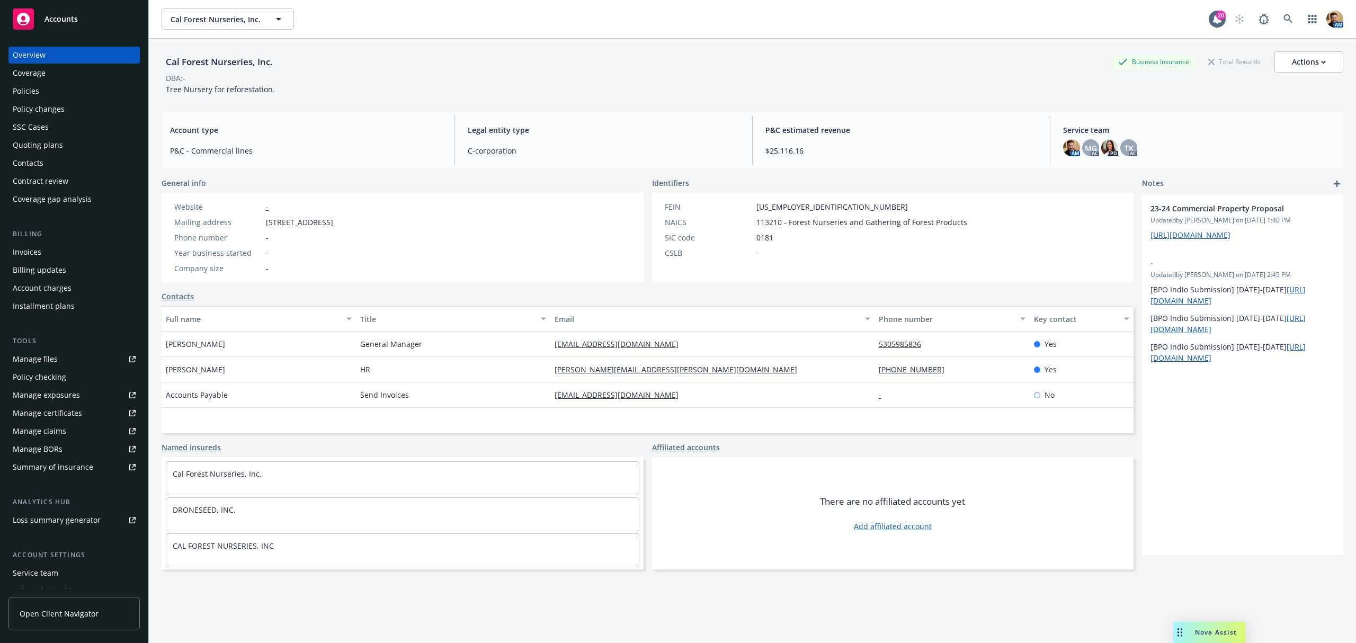
click at [25, 140] on div "Quoting plans" at bounding box center [38, 145] width 50 height 17
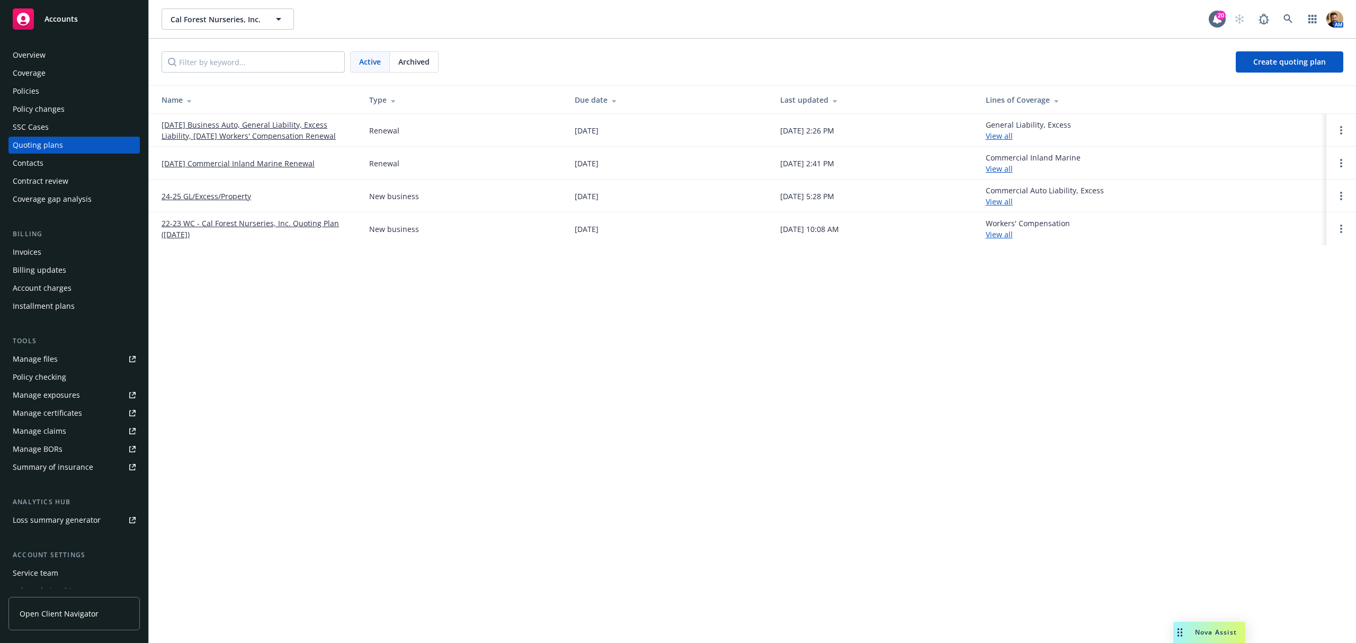
click at [276, 131] on link "[DATE] Business Auto, General Liability, Excess Liability, [DATE] Workers' Comp…" at bounding box center [257, 130] width 191 height 22
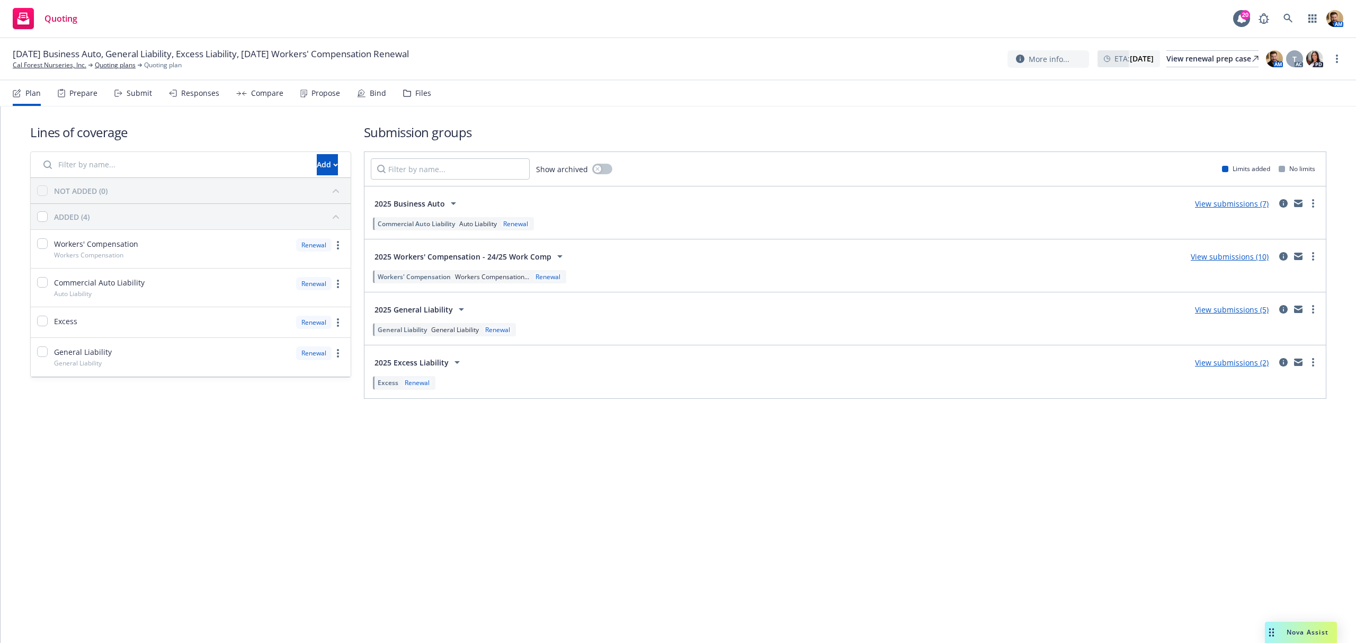
click at [136, 97] on div "Submit" at bounding box center [139, 93] width 25 height 8
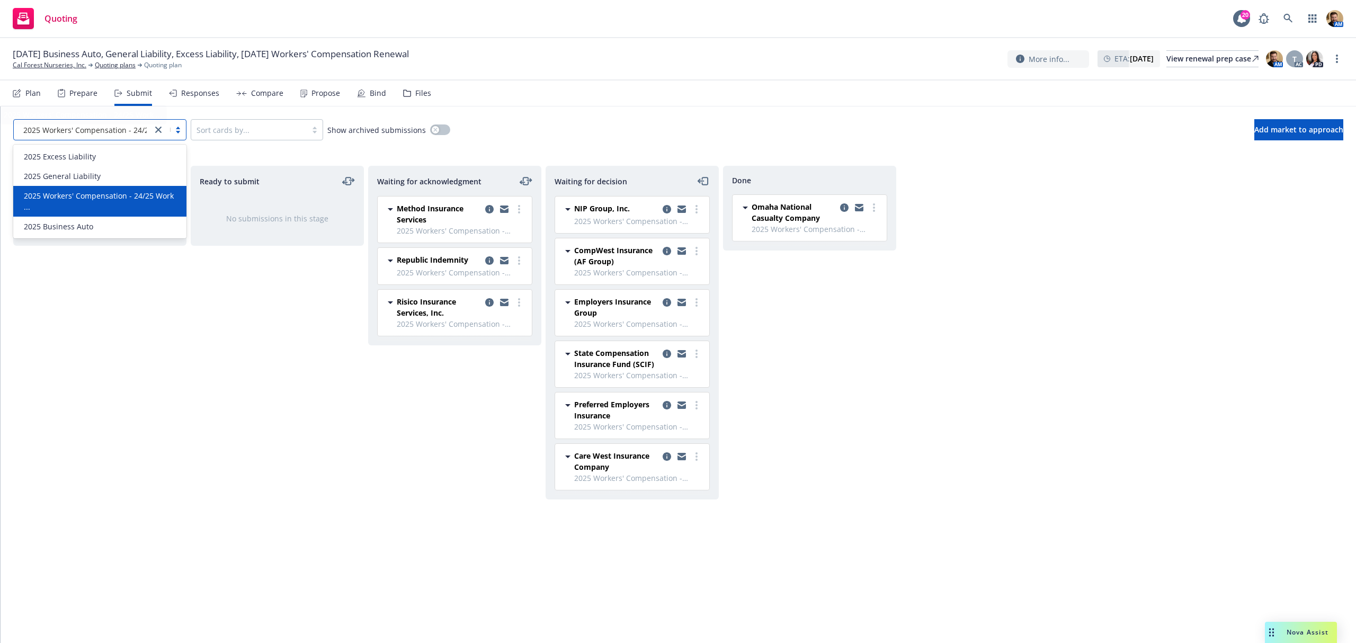
click at [103, 124] on body "Quoting 20 AM 10/17/25 Business Auto, General Liability, Excess Liability, 10/2…" at bounding box center [678, 321] width 1356 height 643
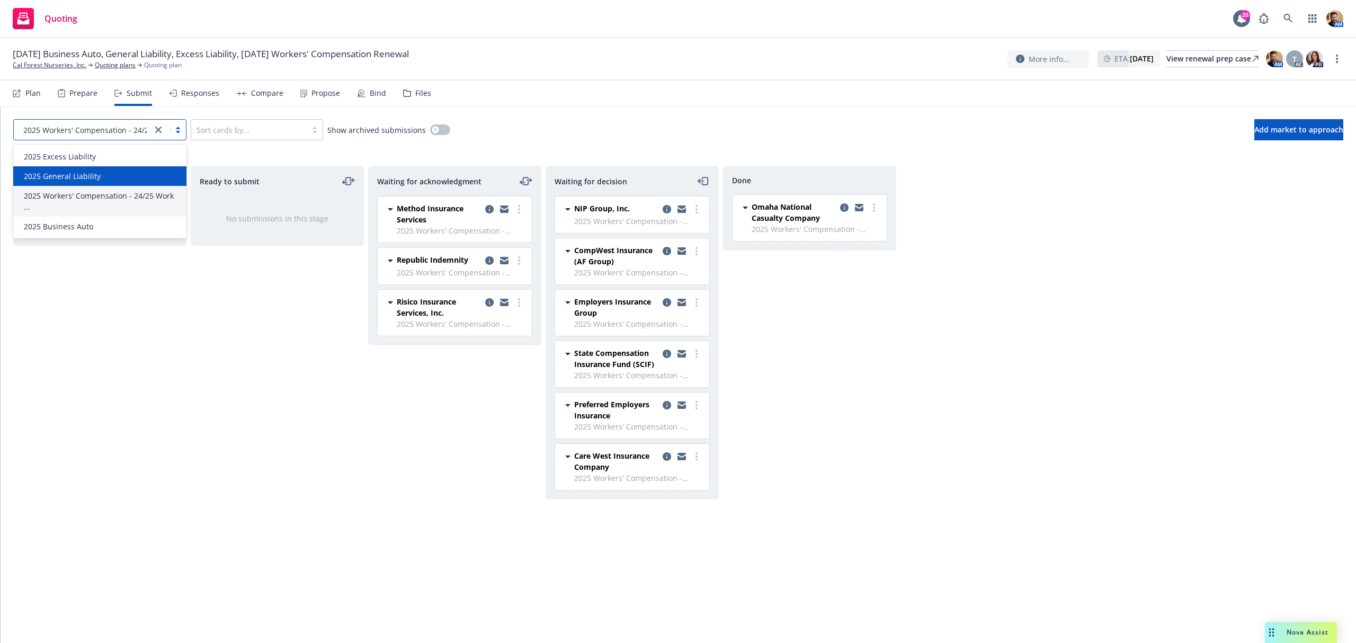
click at [77, 181] on span "2025 General Liability" at bounding box center [62, 176] width 77 height 11
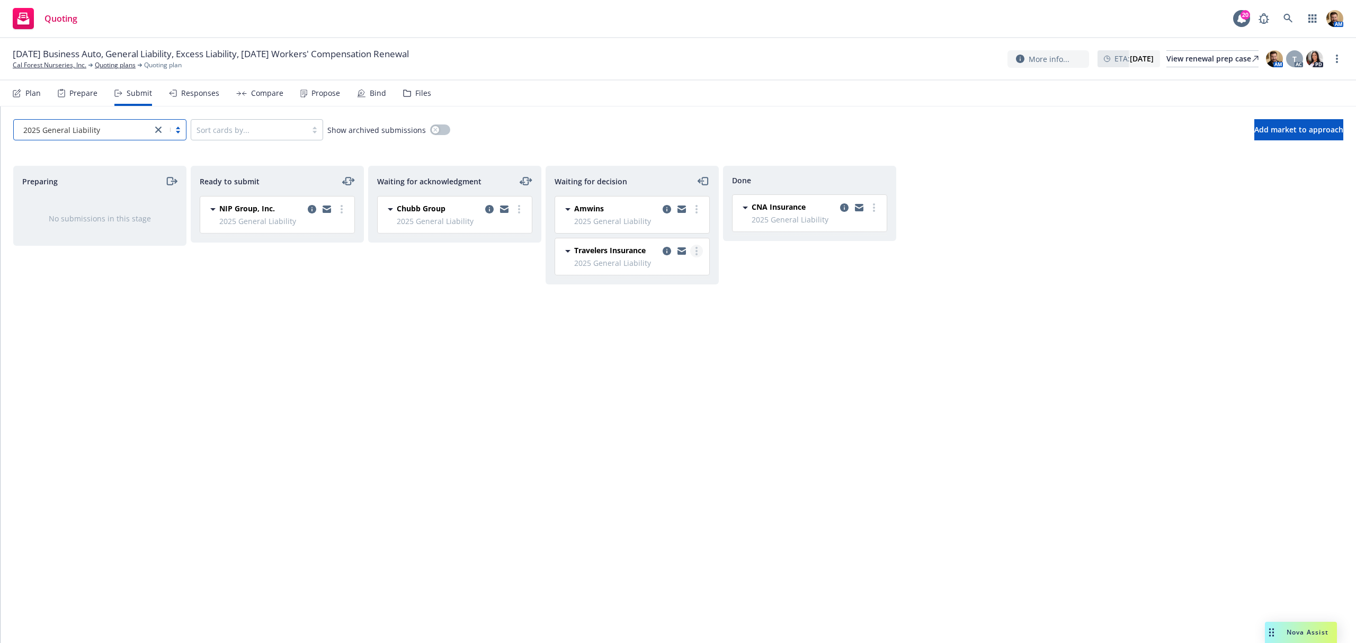
click at [694, 254] on link "more" at bounding box center [696, 251] width 13 height 13
click at [666, 333] on span "Add declined decision" at bounding box center [649, 337] width 104 height 10
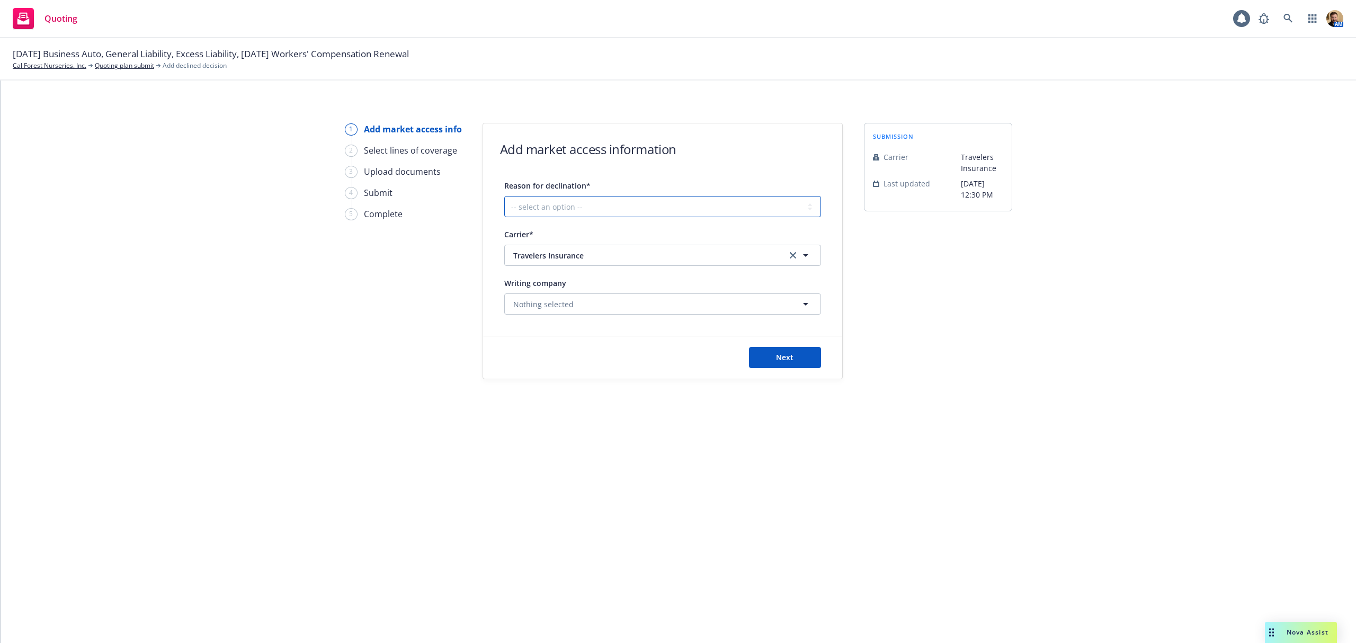
click at [558, 201] on select "-- select an option -- Cannot compete with other markets Carrier non-renewed Ca…" at bounding box center [662, 206] width 317 height 21
select select "DOES_NOT_FIT_UNDERWRITER_APPETITE"
click at [504, 196] on select "-- select an option -- Cannot compete with other markets Carrier non-renewed Ca…" at bounding box center [662, 206] width 317 height 21
click at [787, 359] on span "Next" at bounding box center [784, 357] width 17 height 10
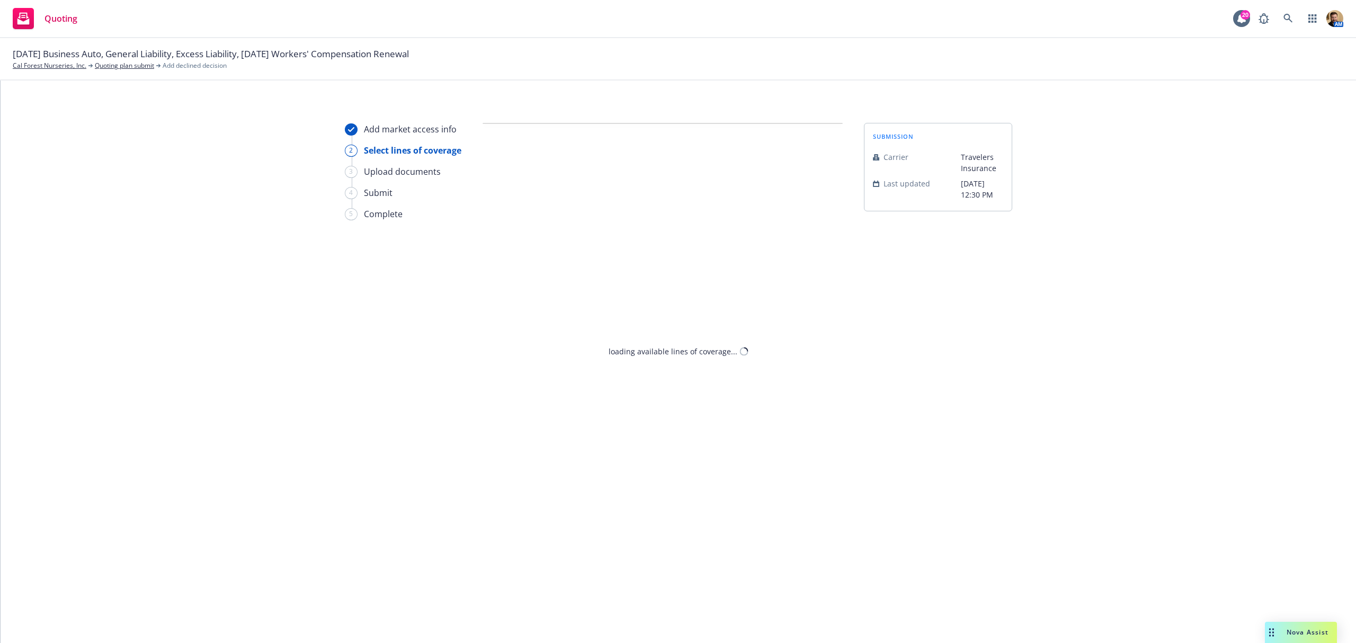
select select "DOES_NOT_FIT_UNDERWRITER_APPETITE"
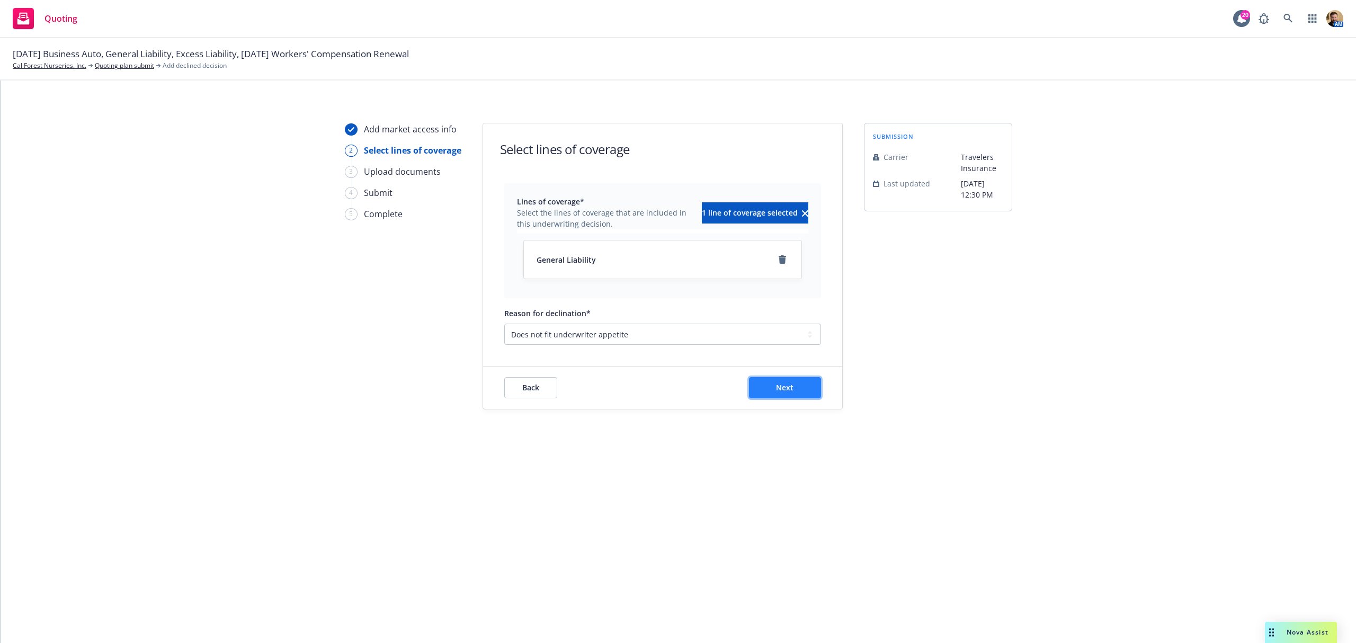
click at [787, 382] on button "Next" at bounding box center [785, 387] width 72 height 21
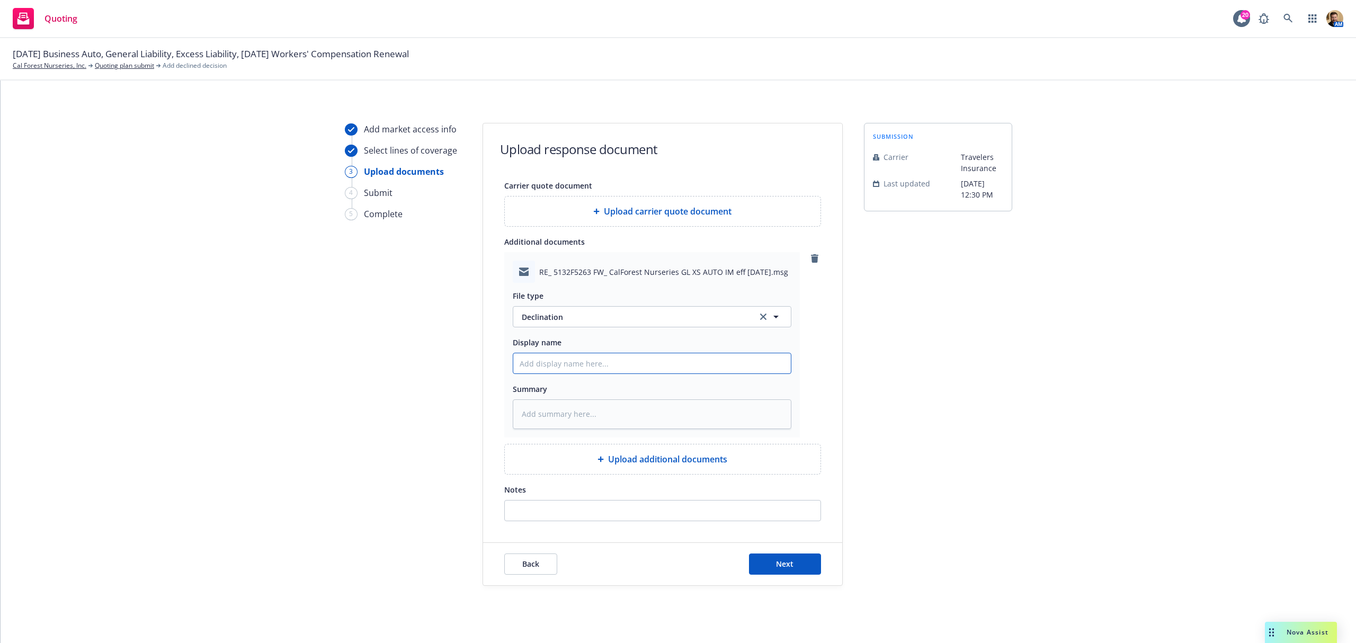
click at [626, 364] on input "Display name" at bounding box center [652, 363] width 278 height 20
click at [765, 563] on button "Next" at bounding box center [785, 564] width 72 height 21
type textarea "x"
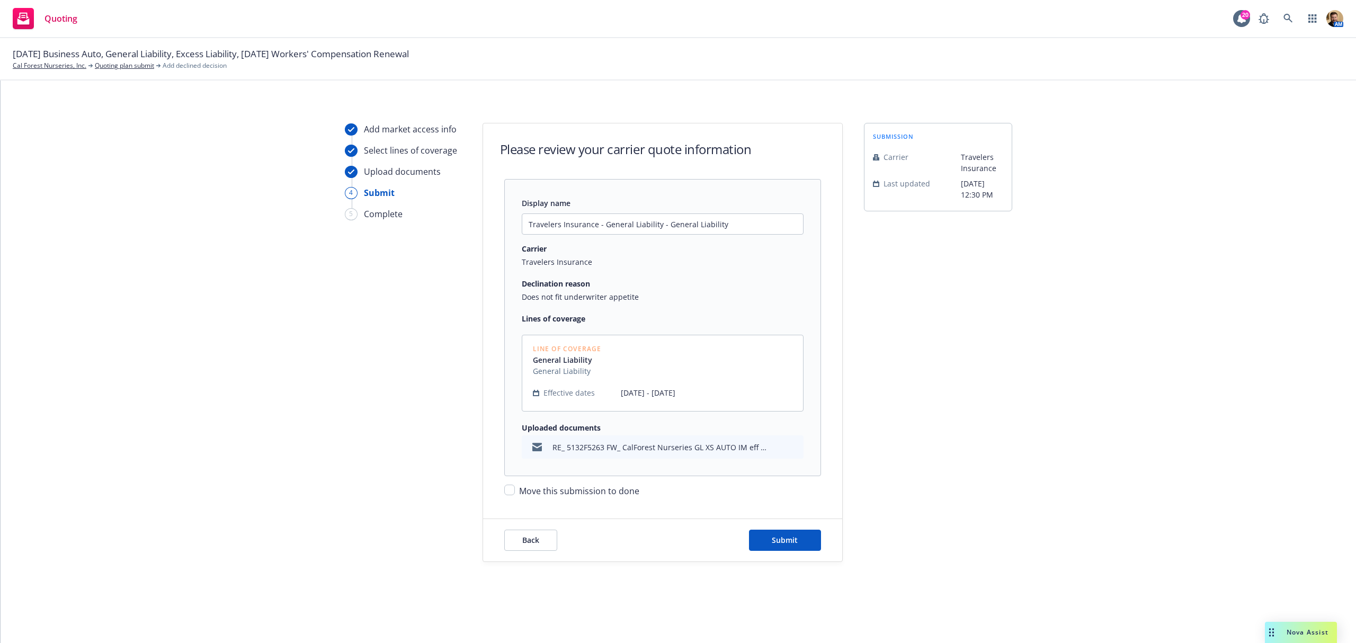
click at [589, 487] on span "Move this submission to done" at bounding box center [579, 491] width 120 height 12
click at [515, 487] on input "Move this submission to done" at bounding box center [509, 490] width 11 height 11
checkbox input "true"
click at [793, 539] on span "Submit" at bounding box center [785, 540] width 26 height 10
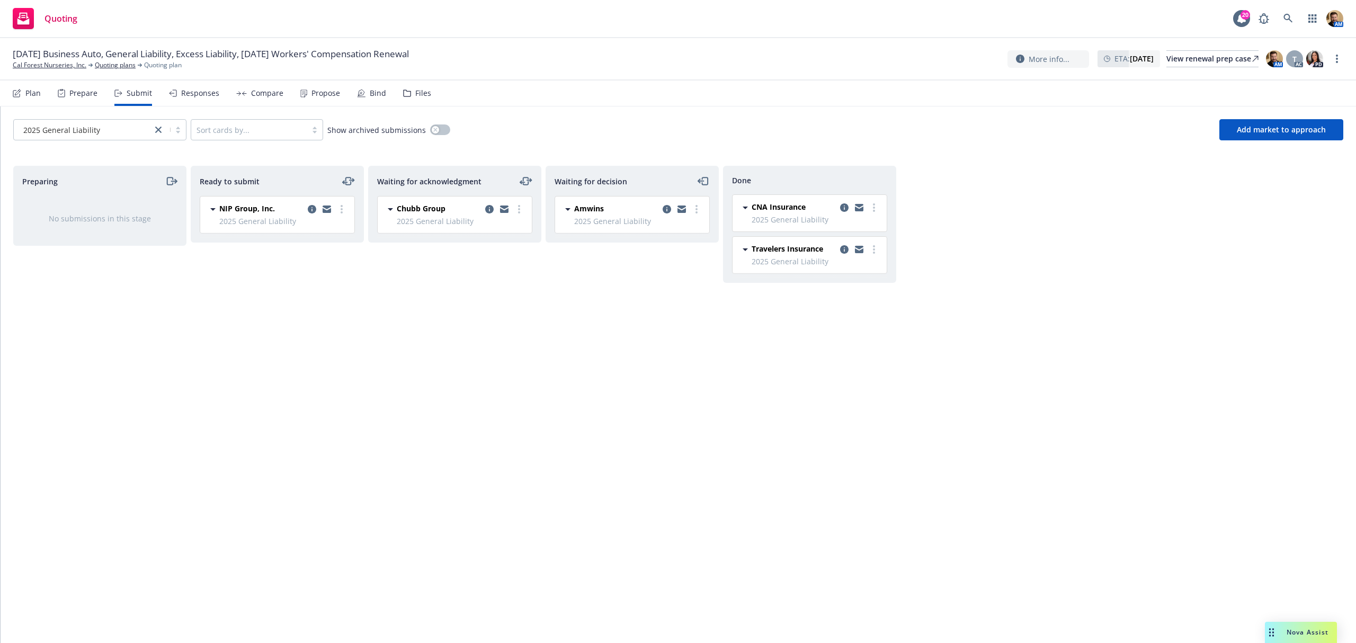
click at [613, 348] on div "Waiting for decision [PERSON_NAME] 2025 General Liability [DATE] 1:12 PM" at bounding box center [632, 393] width 173 height 455
click at [1293, 17] on icon at bounding box center [1289, 19] width 10 height 10
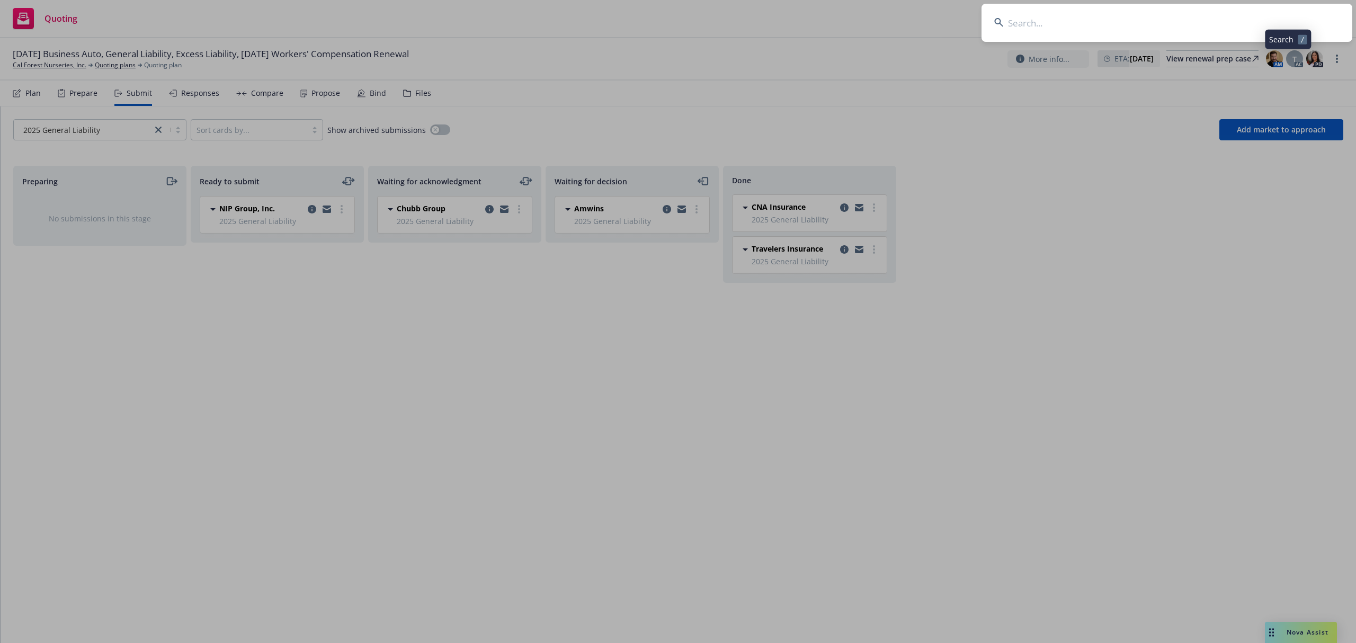
click at [1240, 24] on input at bounding box center [1167, 23] width 371 height 38
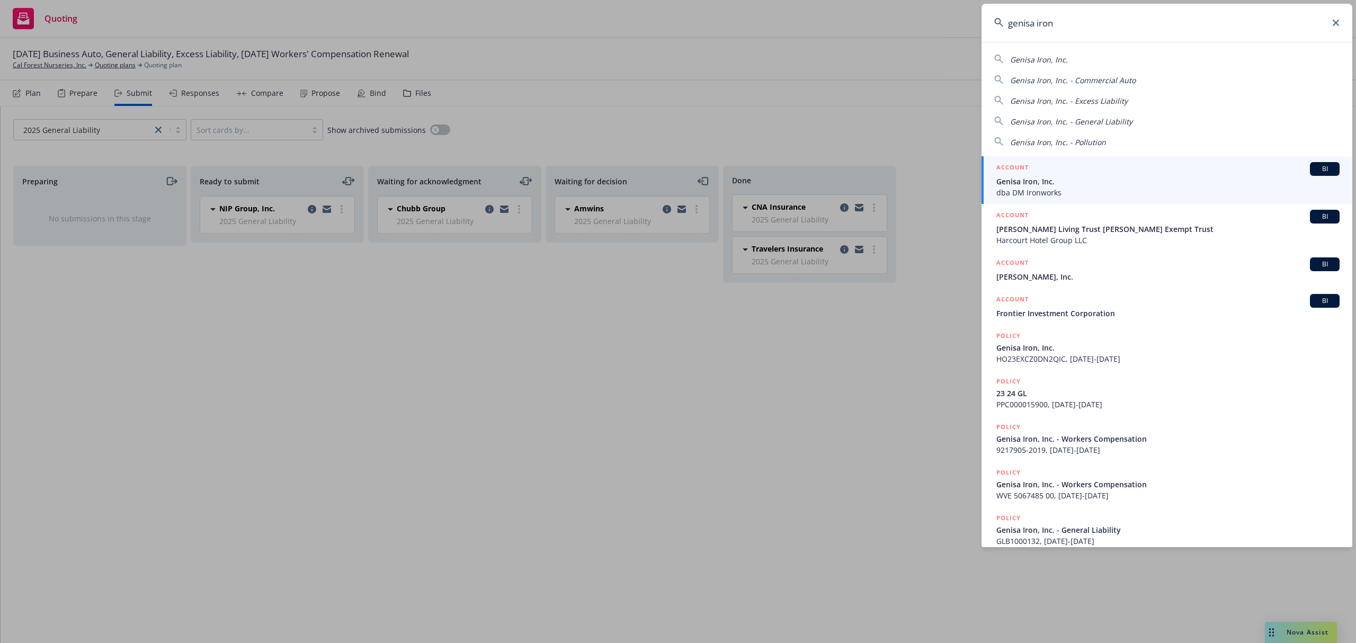
type input "genisa iron"
click at [1032, 183] on span "Genisa Iron, Inc." at bounding box center [1167, 181] width 343 height 11
